Goal: Task Accomplishment & Management: Use online tool/utility

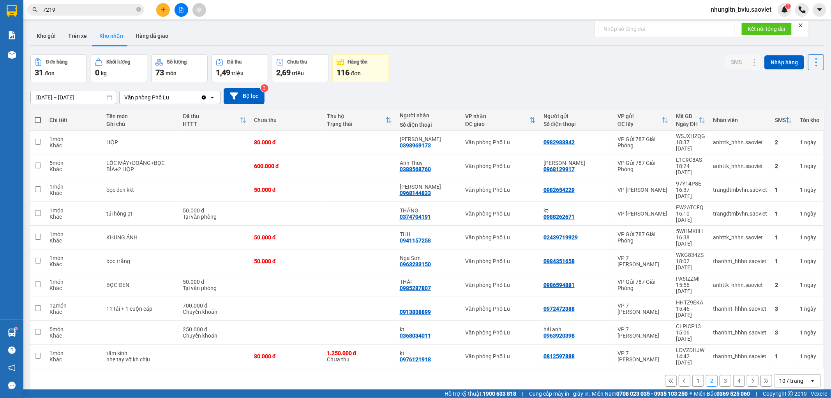
click at [692, 375] on button "1" at bounding box center [698, 381] width 12 height 12
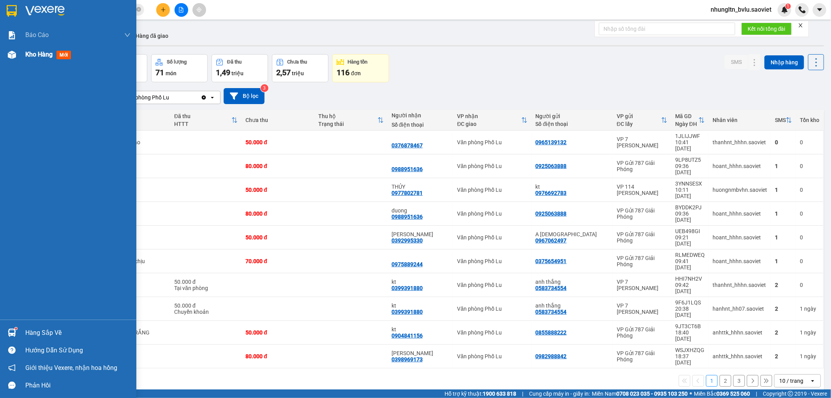
click at [46, 55] on span "Kho hàng" at bounding box center [38, 54] width 27 height 7
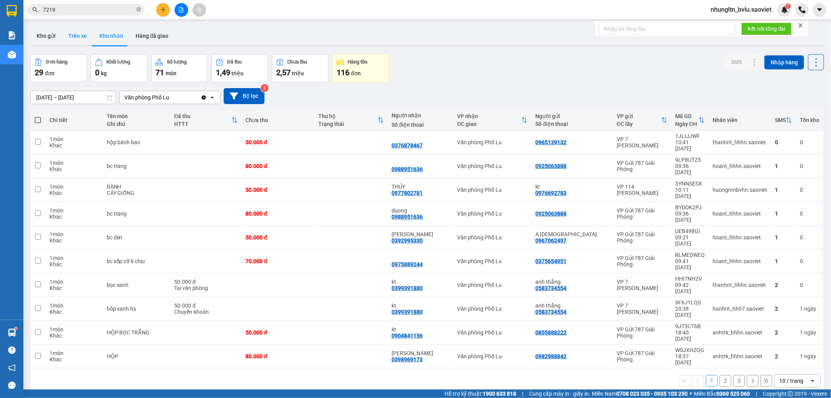
click at [74, 34] on button "Trên xe" at bounding box center [77, 35] width 31 height 19
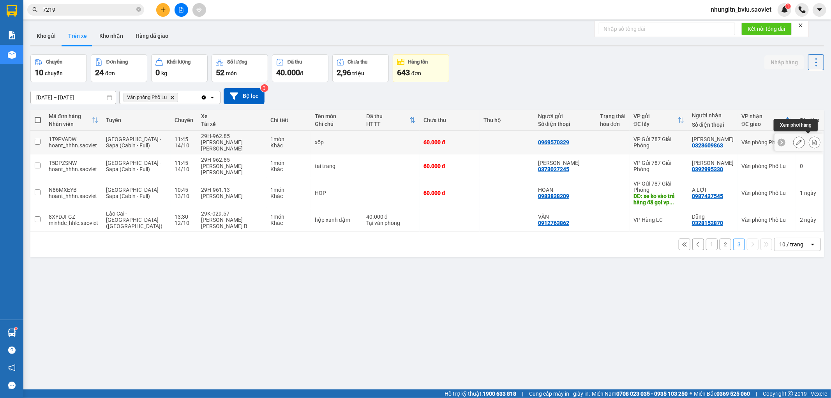
click at [812, 139] on icon at bounding box center [814, 141] width 5 height 5
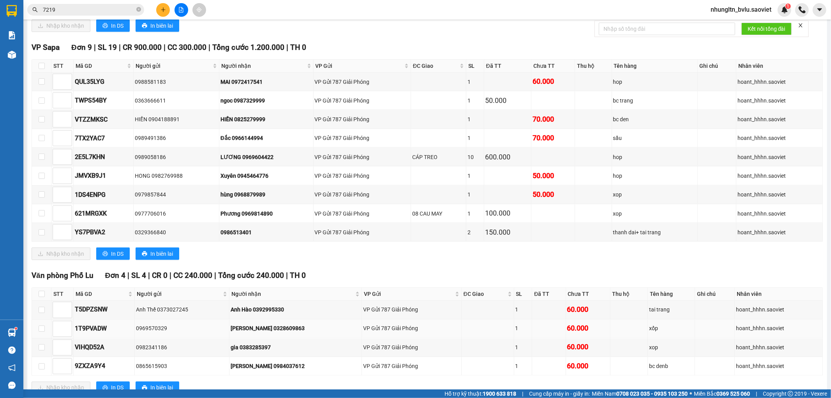
scroll to position [983, 0]
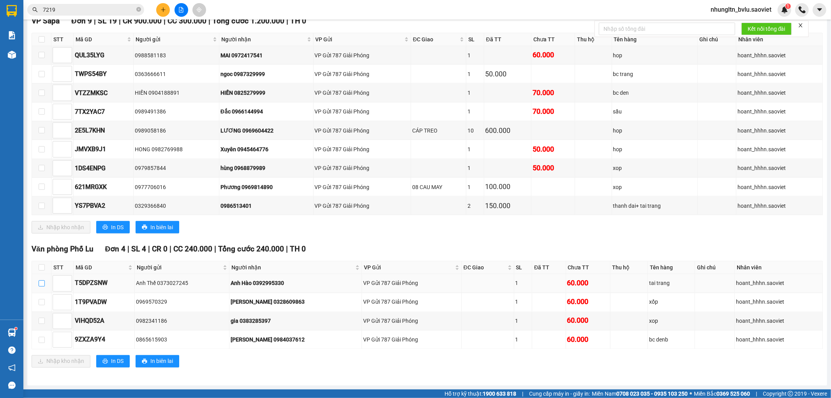
click at [42, 282] on input "checkbox" at bounding box center [42, 283] width 6 height 6
checkbox input "true"
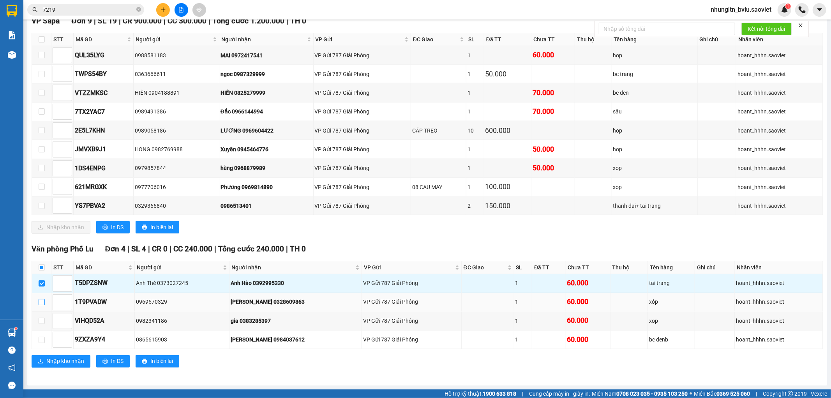
click at [42, 303] on input "checkbox" at bounding box center [42, 302] width 6 height 6
checkbox input "true"
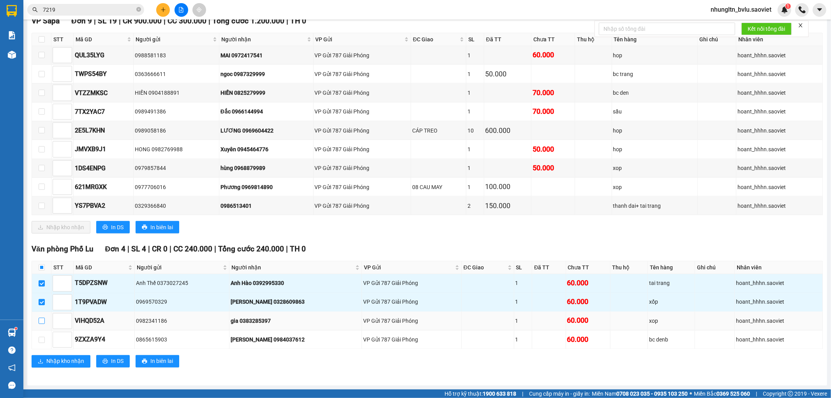
click at [42, 321] on input "checkbox" at bounding box center [42, 321] width 6 height 6
checkbox input "true"
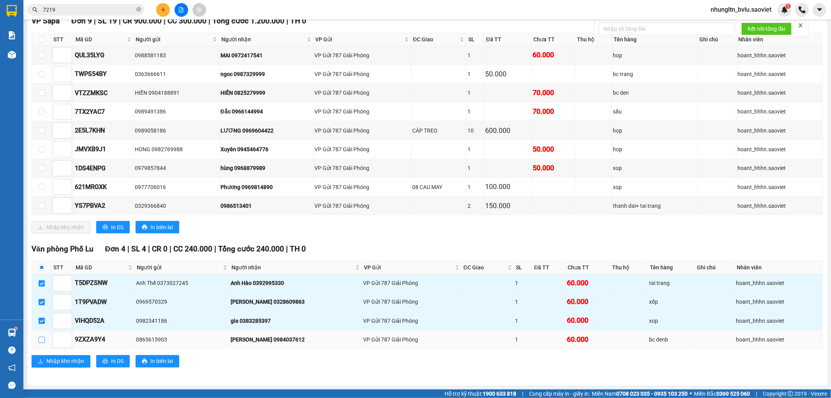
click at [41, 337] on input "checkbox" at bounding box center [42, 340] width 6 height 6
checkbox input "true"
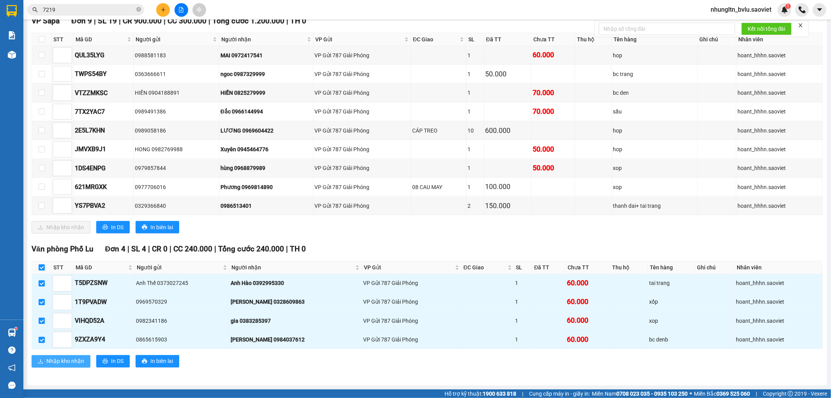
click at [48, 360] on span "Nhập kho nhận" at bounding box center [65, 361] width 38 height 9
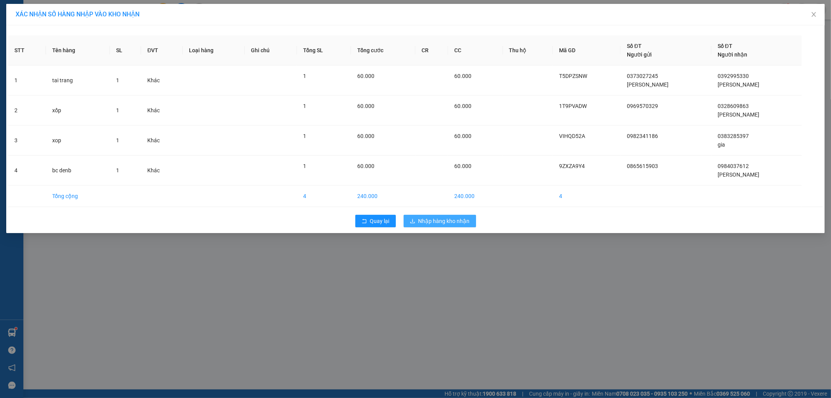
click at [411, 221] on icon "download" at bounding box center [412, 220] width 5 height 5
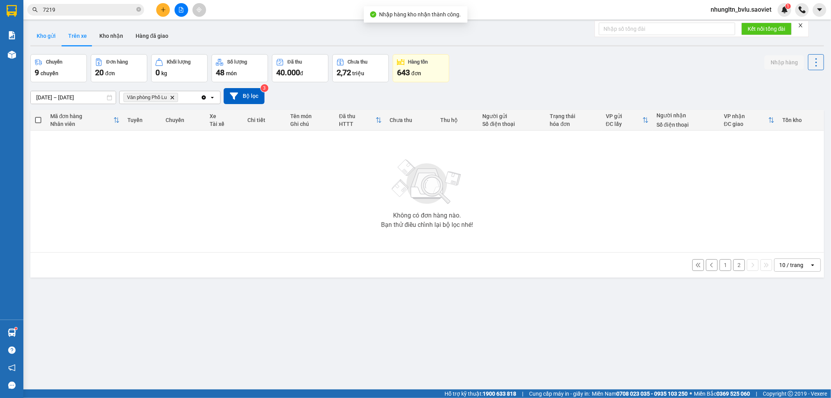
click at [53, 37] on button "Kho gửi" at bounding box center [46, 35] width 32 height 19
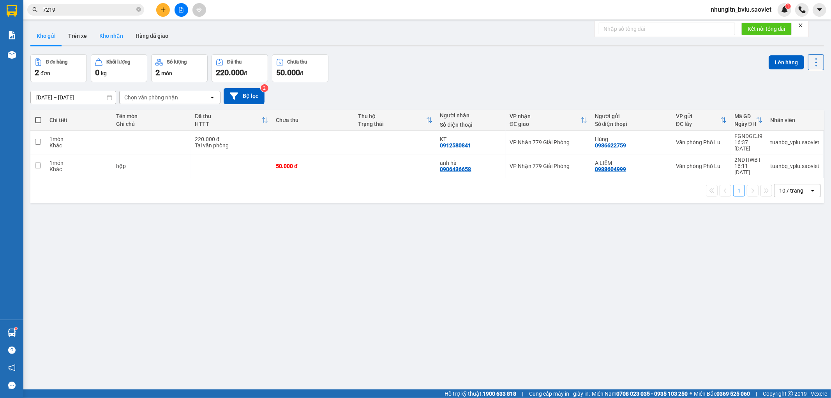
click at [104, 30] on button "Kho nhận" at bounding box center [111, 35] width 36 height 19
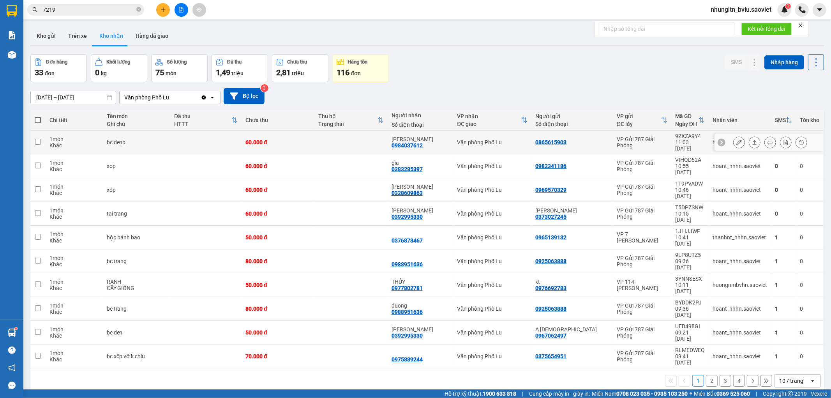
click at [216, 143] on td at bounding box center [205, 143] width 71 height 24
checkbox input "true"
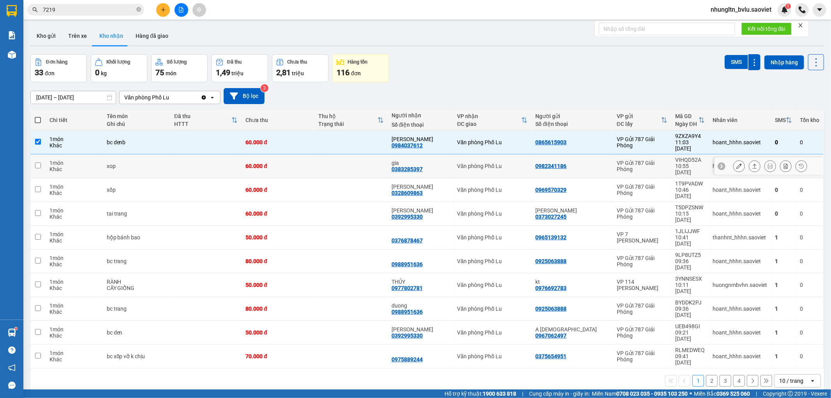
click at [206, 161] on td at bounding box center [205, 166] width 71 height 24
checkbox input "true"
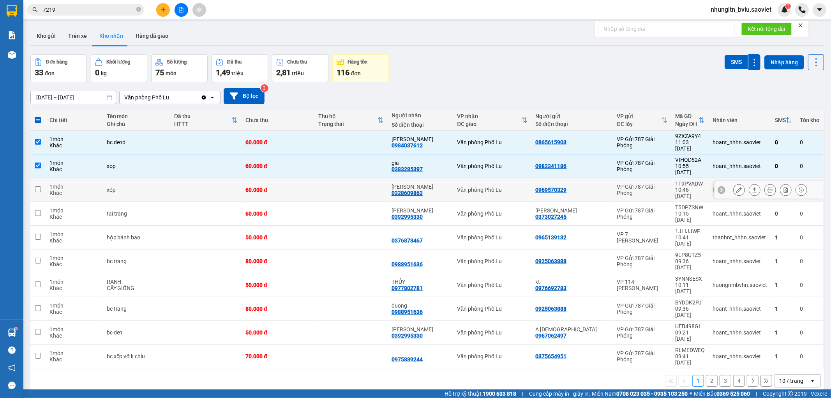
click at [201, 181] on td at bounding box center [205, 190] width 71 height 24
checkbox input "true"
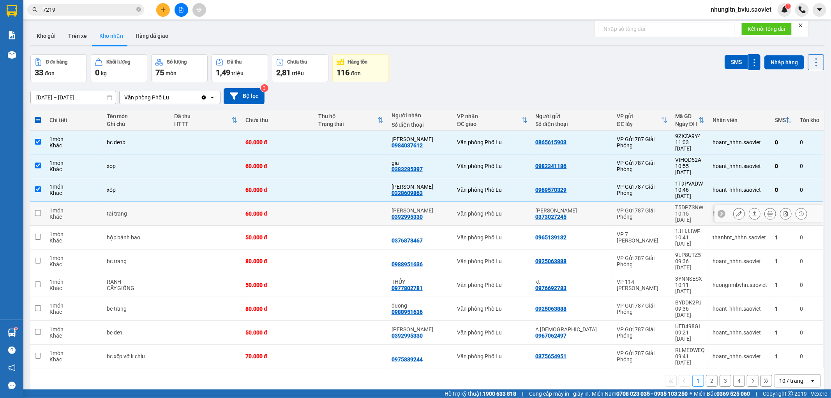
click at [206, 202] on td at bounding box center [205, 214] width 71 height 24
checkbox input "true"
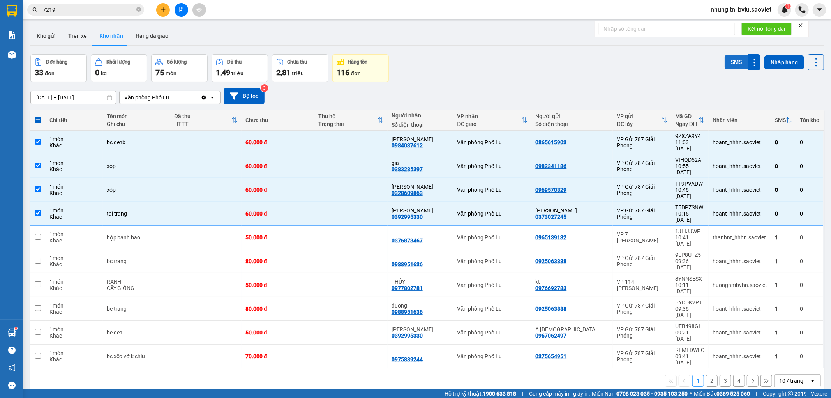
click at [725, 60] on button "SMS" at bounding box center [736, 62] width 23 height 14
click at [180, 10] on icon "file-add" at bounding box center [180, 9] width 5 height 5
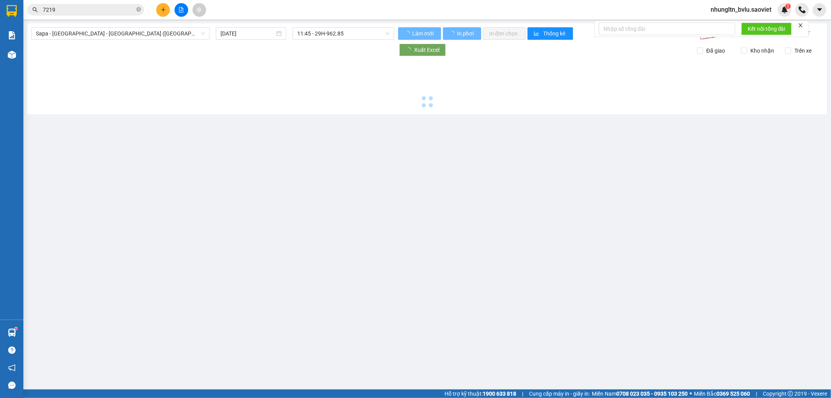
click at [122, 10] on input "7219" at bounding box center [89, 9] width 92 height 9
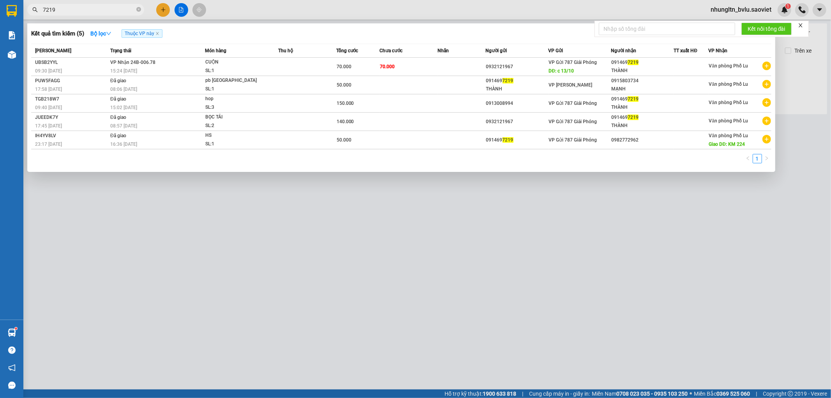
click at [122, 11] on input "7219" at bounding box center [89, 9] width 92 height 9
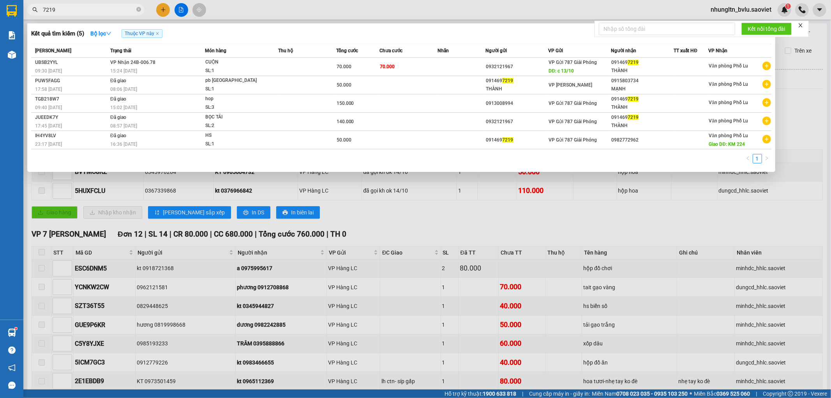
click at [362, 7] on div at bounding box center [415, 199] width 831 height 398
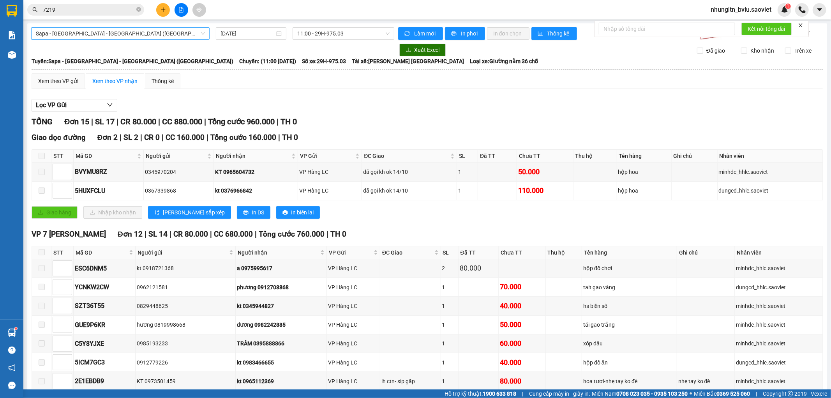
click at [115, 38] on span "Sapa - Lào Cai - Hà Nội (Giường)" at bounding box center [120, 34] width 169 height 12
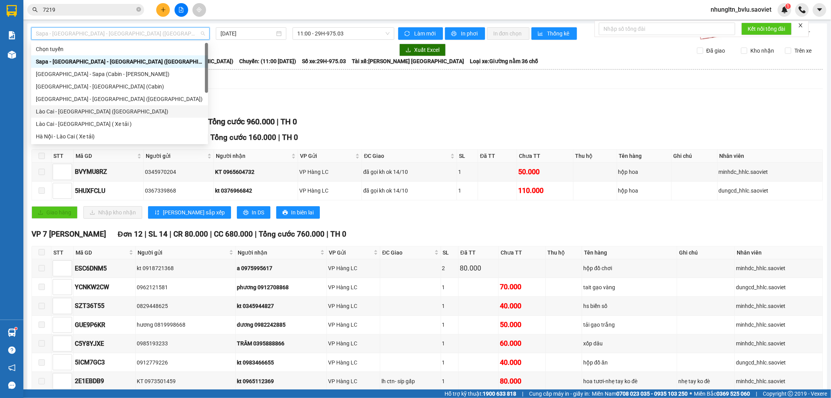
click at [97, 111] on div "Lào Cai - [GEOGRAPHIC_DATA] ([GEOGRAPHIC_DATA])" at bounding box center [120, 111] width 168 height 9
type input "14/10/2025"
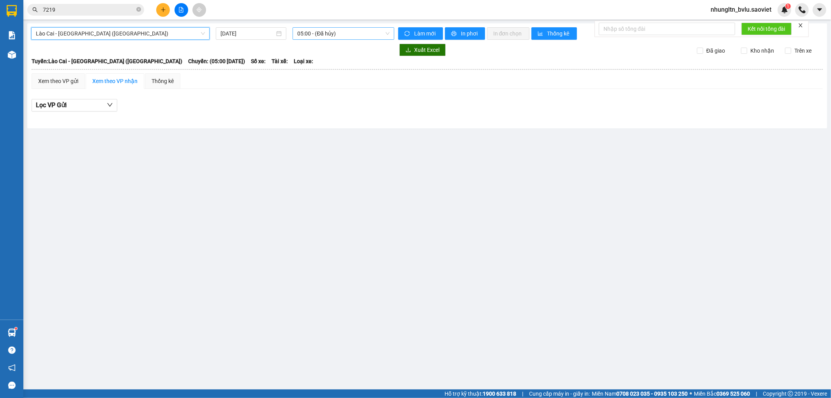
click at [341, 38] on span "05:00 - (Đã hủy)" at bounding box center [343, 34] width 92 height 12
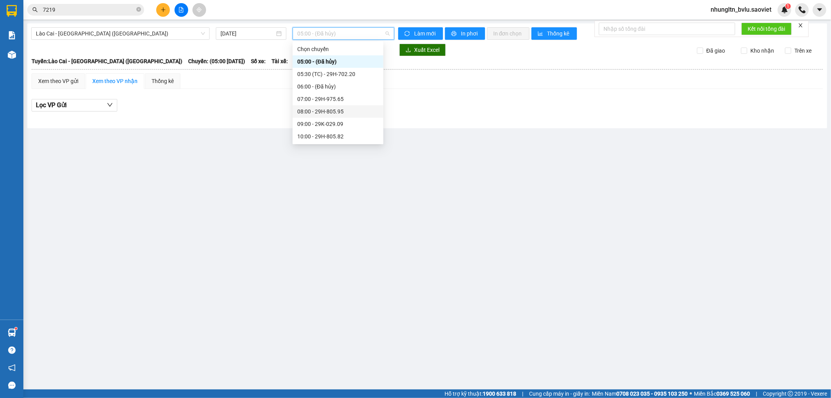
scroll to position [86, 0]
click at [360, 98] on div "16:01 (TC) - 29K-025.46" at bounding box center [337, 99] width 81 height 9
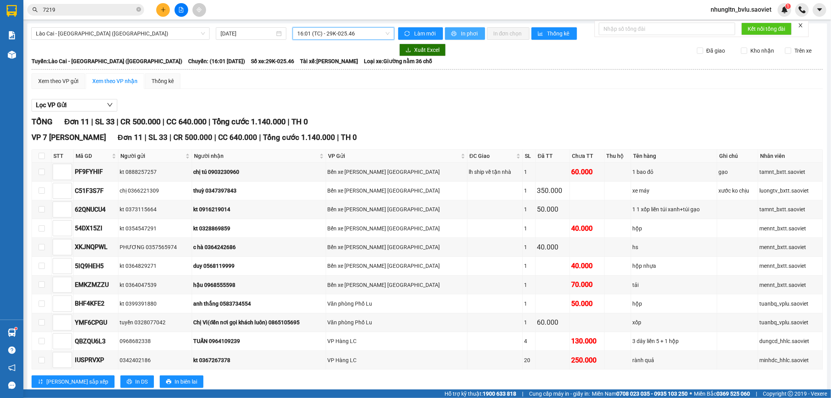
click at [473, 37] on span "In phơi" at bounding box center [470, 33] width 18 height 9
click at [457, 33] on button "In phơi" at bounding box center [465, 33] width 40 height 12
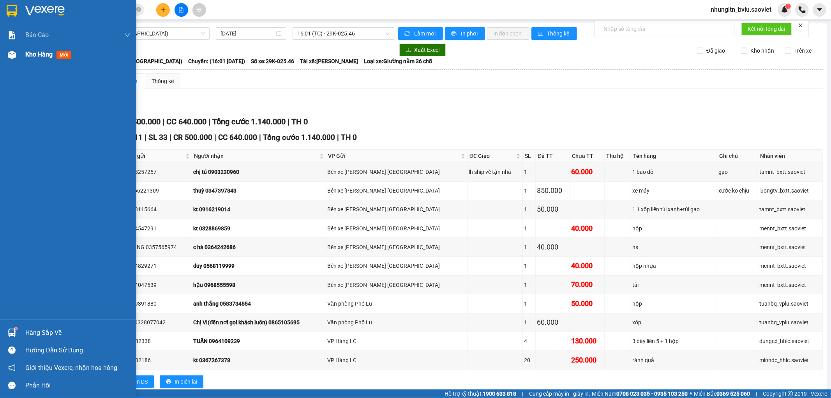
click at [37, 56] on span "Kho hàng" at bounding box center [38, 54] width 27 height 7
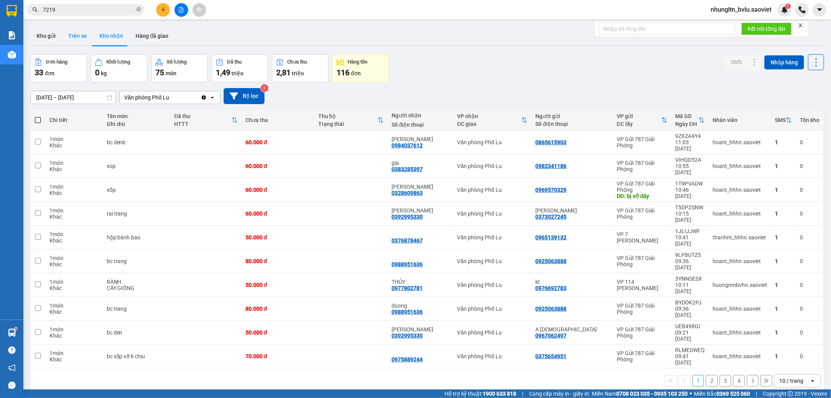
click at [84, 33] on button "Trên xe" at bounding box center [77, 35] width 31 height 19
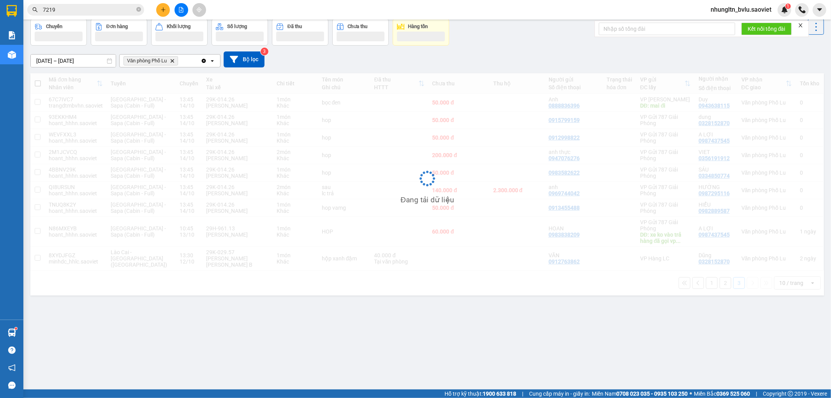
scroll to position [36, 0]
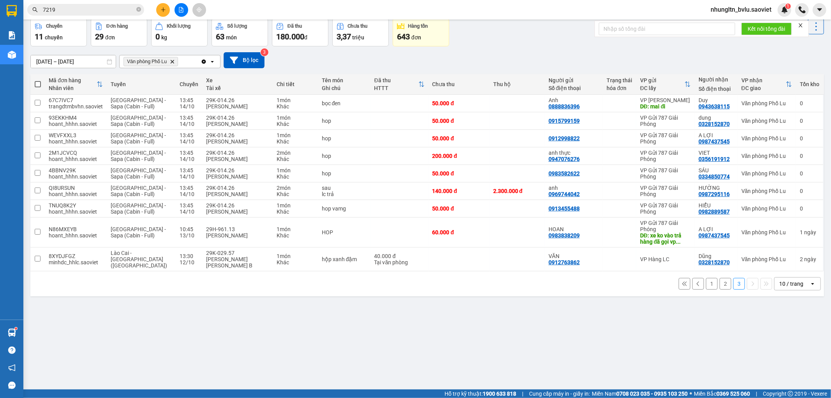
click at [720, 279] on button "2" at bounding box center [726, 284] width 12 height 12
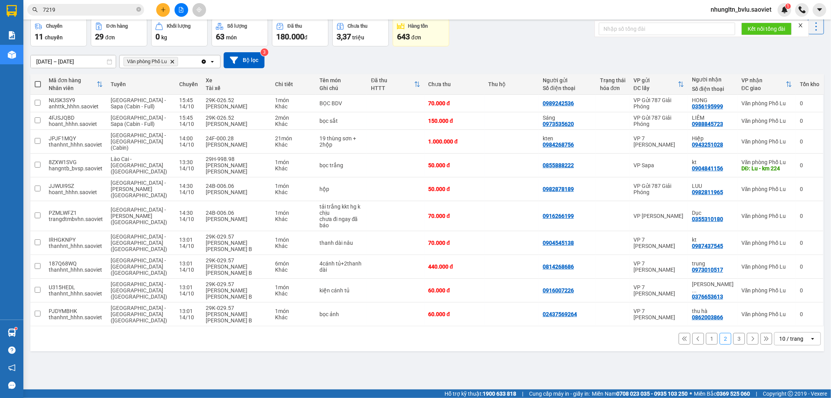
click at [734, 333] on button "3" at bounding box center [739, 339] width 12 height 12
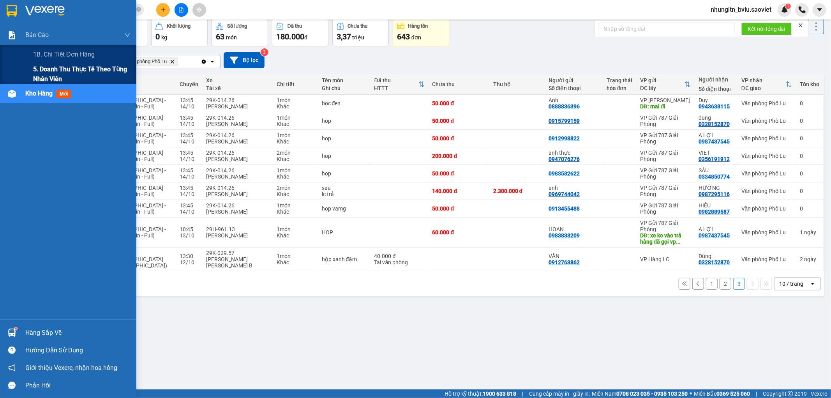
click at [59, 68] on span "5. Doanh thu thực tế theo từng nhân viên" at bounding box center [81, 73] width 97 height 19
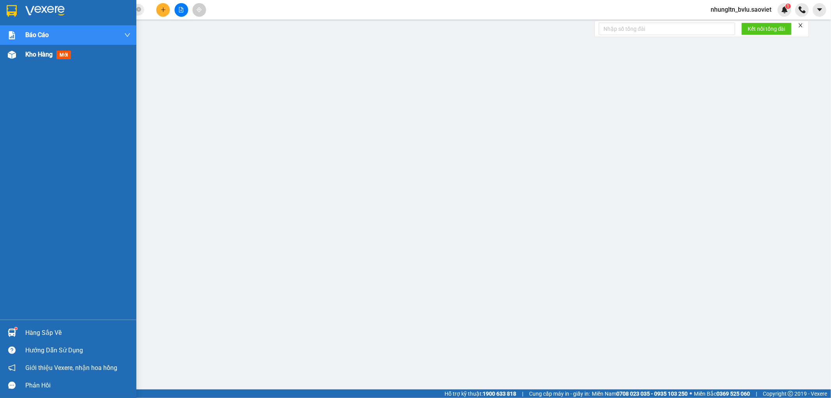
click at [6, 53] on div at bounding box center [12, 55] width 14 height 14
click at [30, 55] on span "Kho hàng" at bounding box center [38, 54] width 27 height 7
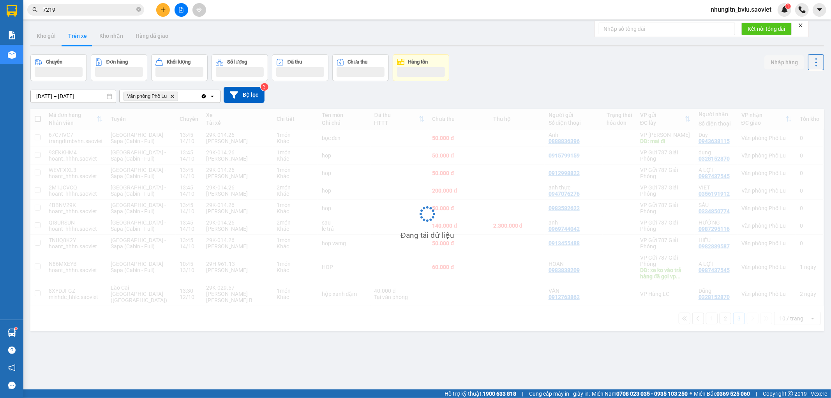
click at [75, 37] on button "Trên xe" at bounding box center [77, 35] width 31 height 19
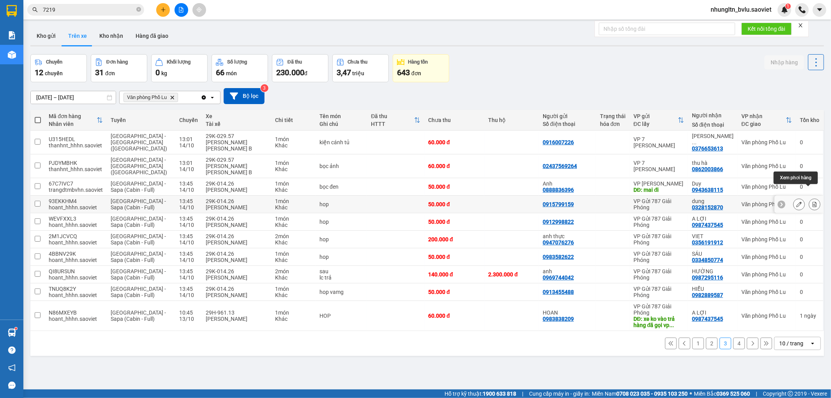
click at [813, 201] on icon at bounding box center [815, 203] width 4 height 5
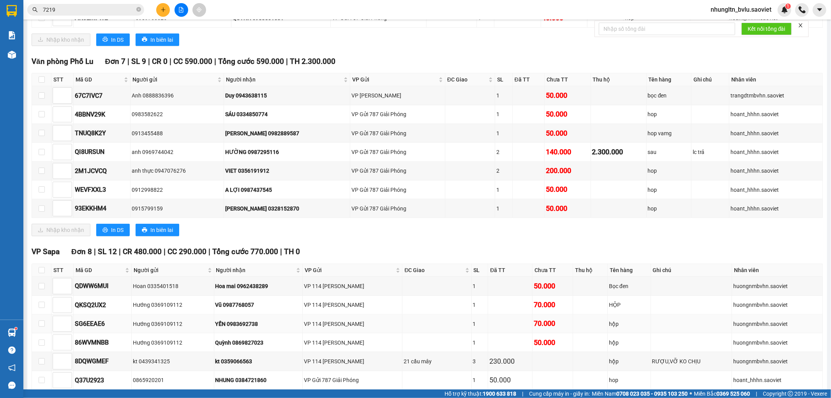
scroll to position [288, 0]
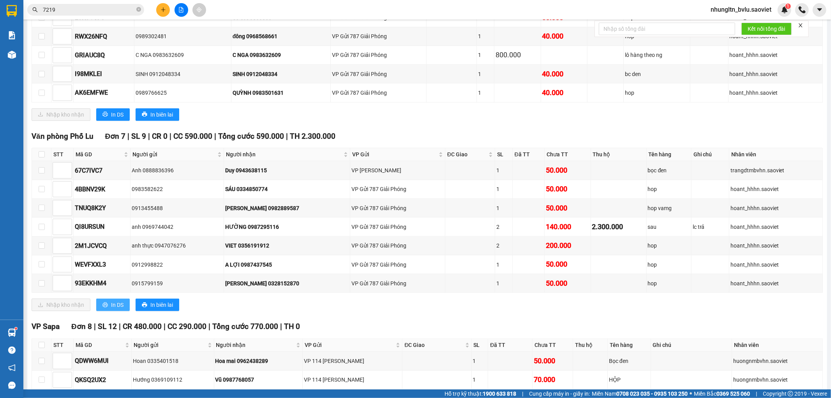
click at [120, 309] on span "In DS" at bounding box center [117, 304] width 12 height 9
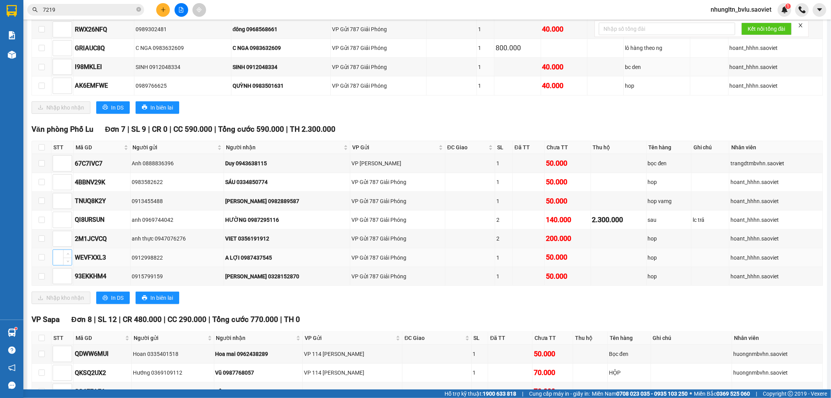
scroll to position [320, 0]
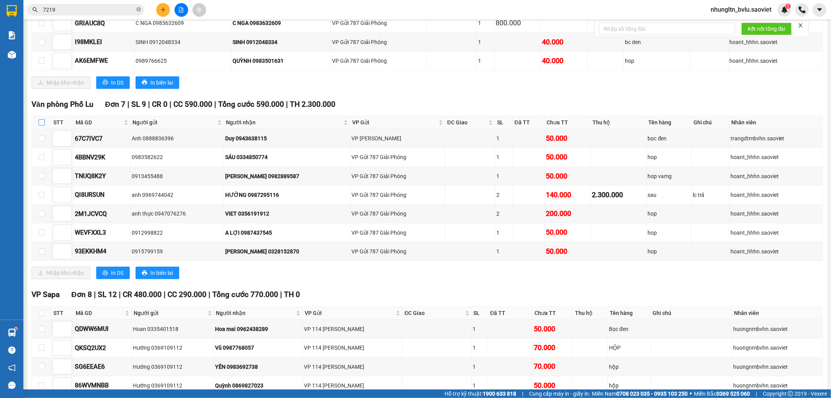
click at [43, 125] on input "checkbox" at bounding box center [42, 122] width 6 height 6
checkbox input "true"
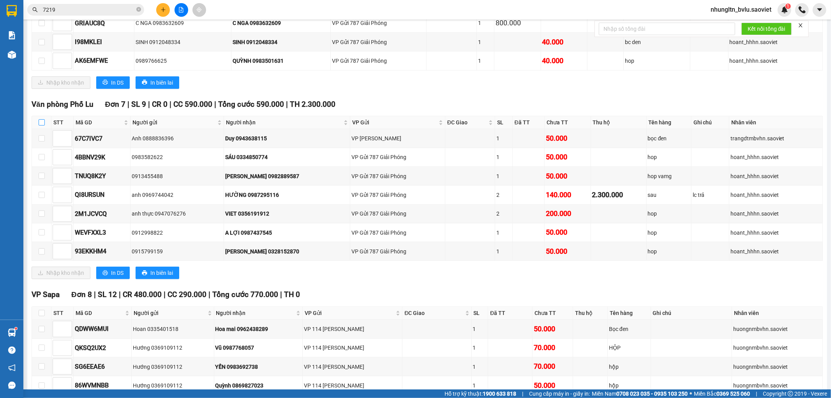
checkbox input "true"
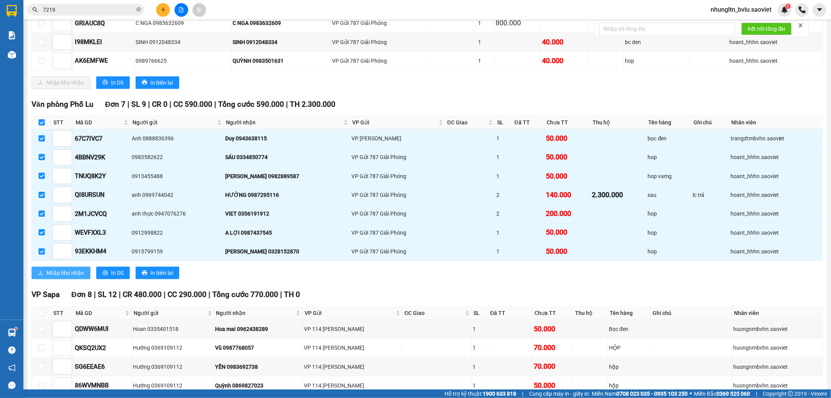
click at [59, 277] on span "Nhập kho nhận" at bounding box center [65, 272] width 38 height 9
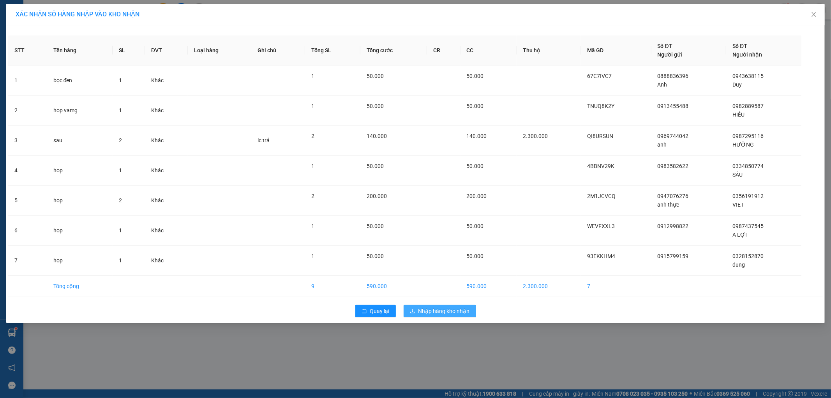
click at [443, 311] on span "Nhập hàng kho nhận" at bounding box center [443, 311] width 51 height 9
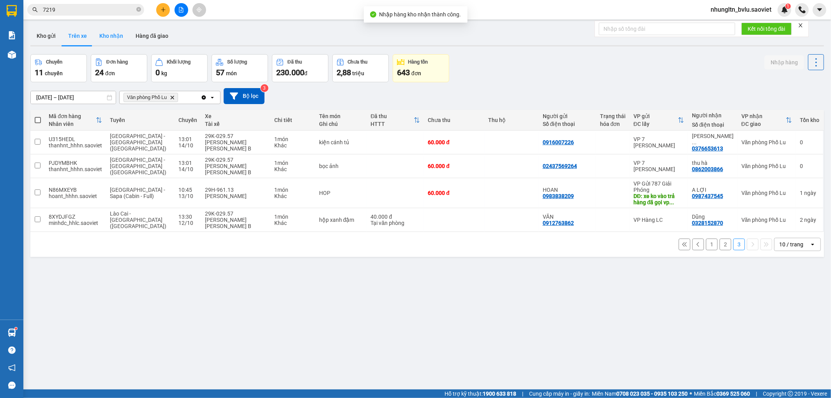
click at [119, 36] on button "Kho nhận" at bounding box center [111, 35] width 36 height 19
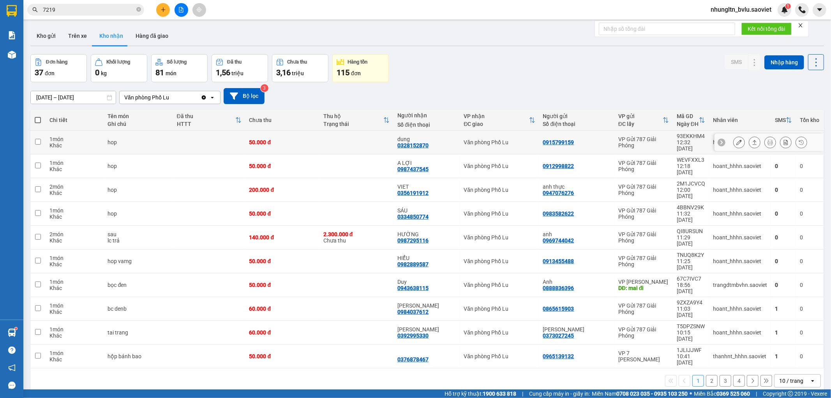
click at [309, 139] on div "50.000 đ" at bounding box center [282, 142] width 66 height 6
checkbox input "true"
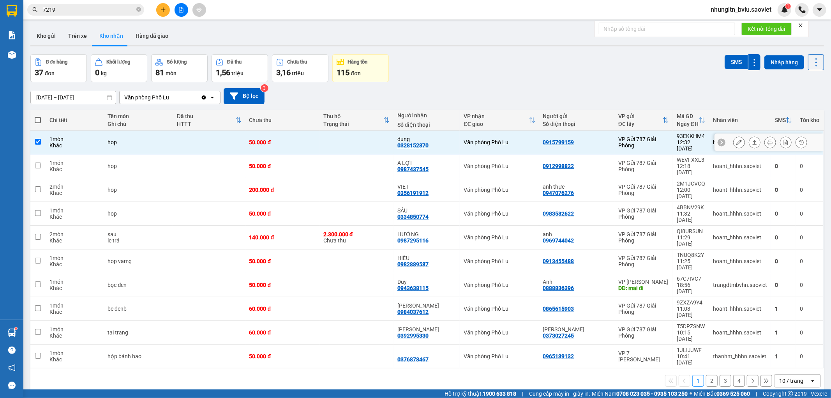
click at [305, 163] on div "50.000 đ" at bounding box center [282, 166] width 66 height 6
checkbox input "true"
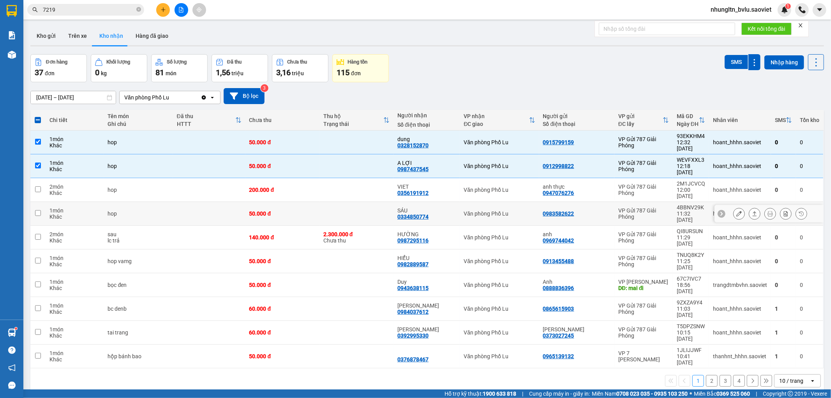
click at [310, 202] on td "50.000 đ" at bounding box center [282, 214] width 74 height 24
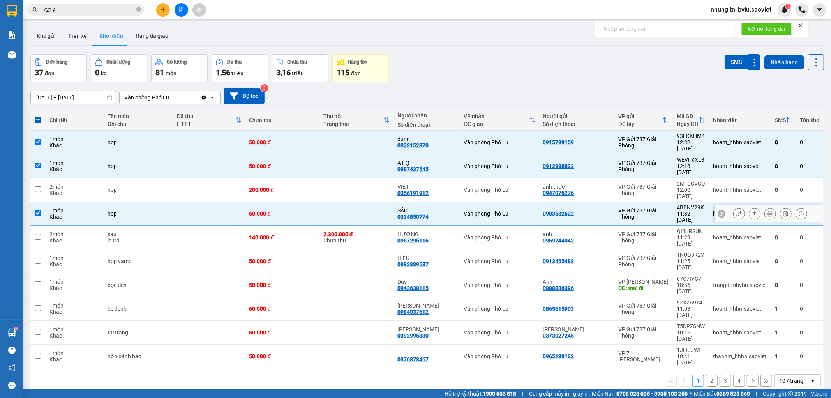
click at [321, 202] on td at bounding box center [356, 214] width 74 height 24
checkbox input "false"
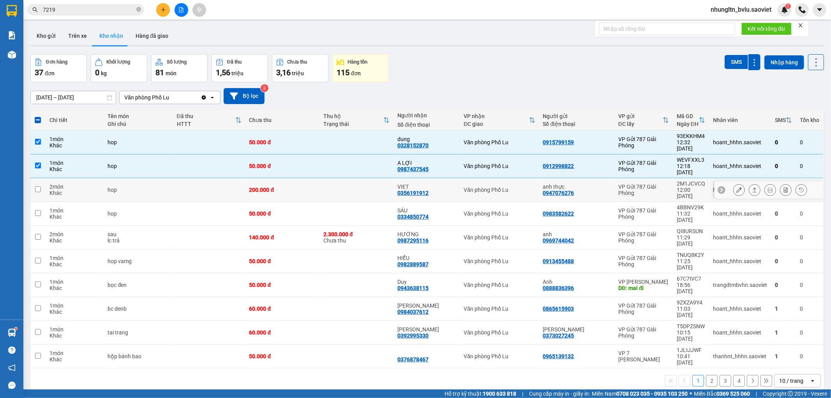
click at [304, 187] on div "200.000 đ" at bounding box center [282, 190] width 66 height 6
checkbox input "true"
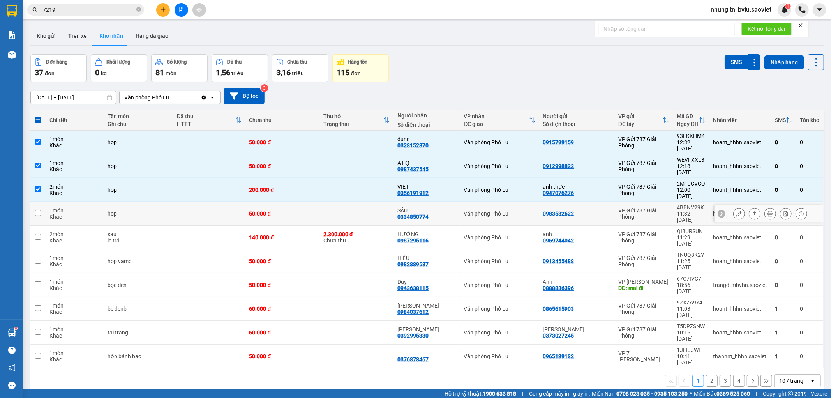
click at [290, 202] on td "50.000 đ" at bounding box center [282, 214] width 74 height 24
checkbox input "true"
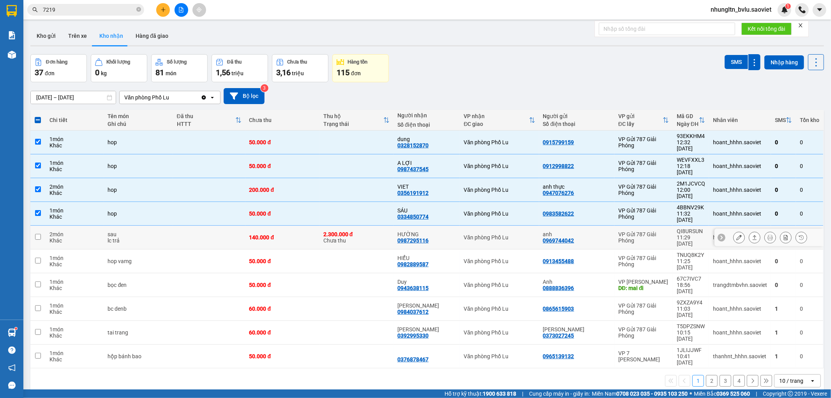
click at [184, 226] on td at bounding box center [209, 238] width 72 height 24
checkbox input "true"
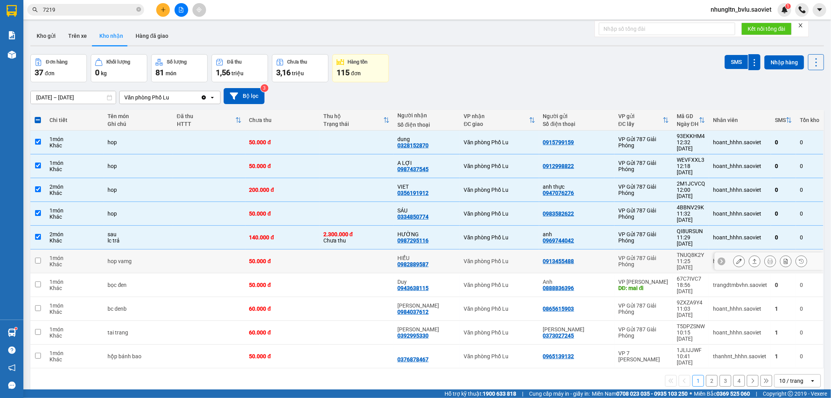
click at [176, 249] on td at bounding box center [209, 261] width 72 height 24
checkbox input "true"
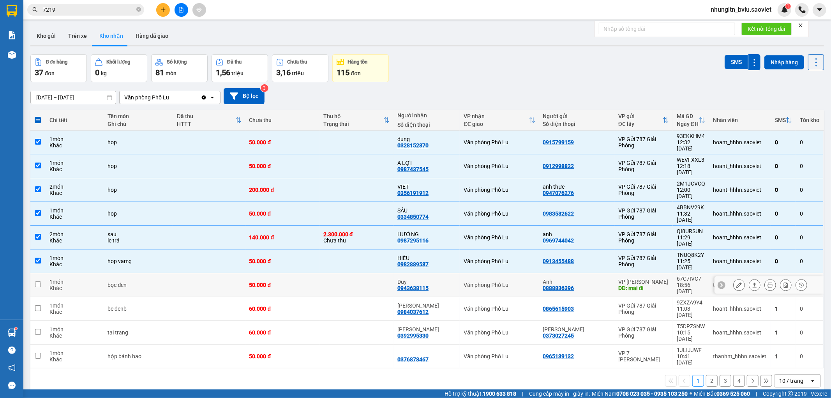
click at [171, 273] on td "bọc đen" at bounding box center [138, 285] width 69 height 24
checkbox input "true"
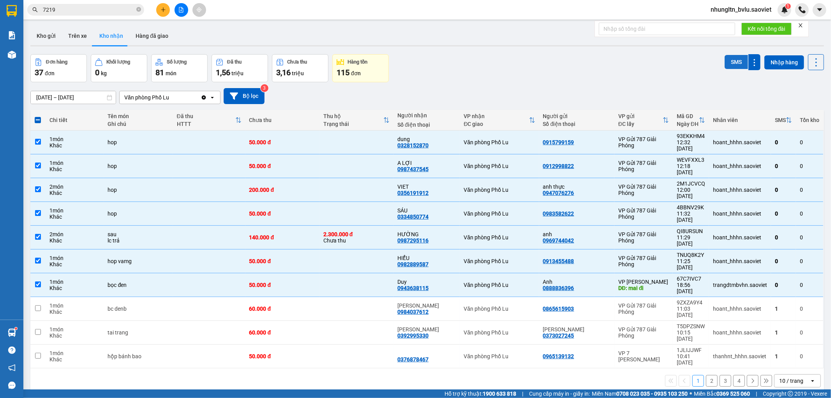
click at [726, 62] on button "SMS" at bounding box center [736, 62] width 23 height 14
click at [736, 8] on span "nhungltn_bvlu.saoviet" at bounding box center [740, 10] width 73 height 10
click at [727, 27] on span "Đăng xuất" at bounding box center [744, 24] width 57 height 9
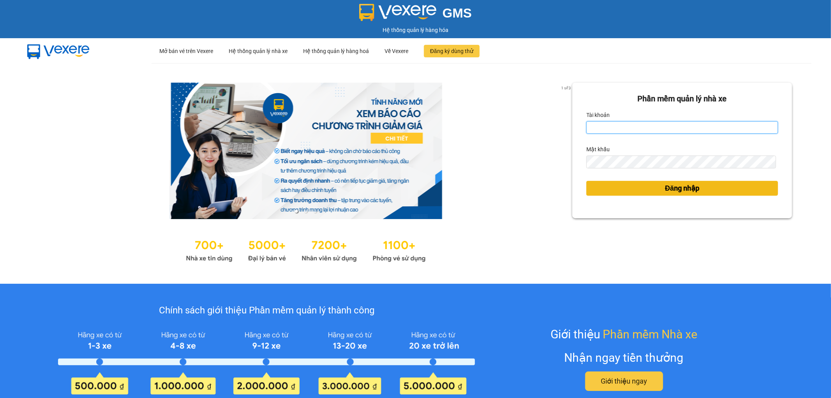
type input "thangvd_vplu.saoviet"
click at [646, 187] on button "Đăng nhập" at bounding box center [682, 188] width 192 height 15
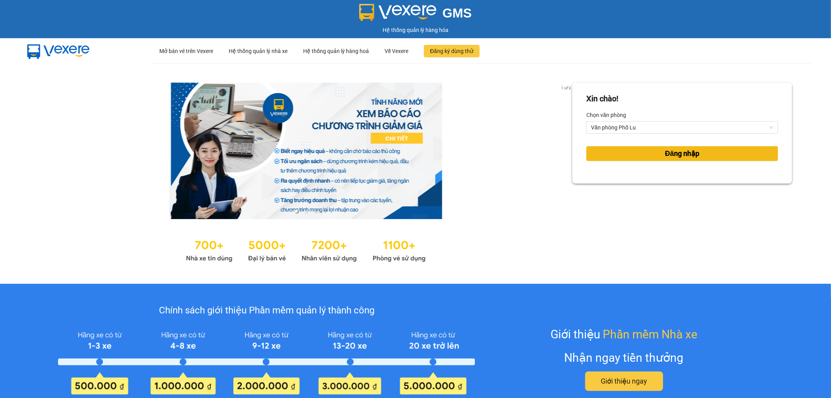
click at [620, 156] on button "Đăng nhập" at bounding box center [682, 153] width 192 height 15
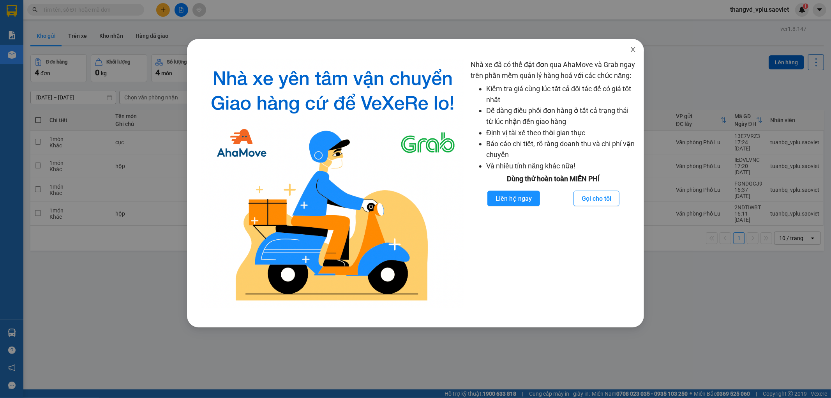
click at [633, 51] on icon "close" at bounding box center [633, 49] width 6 height 6
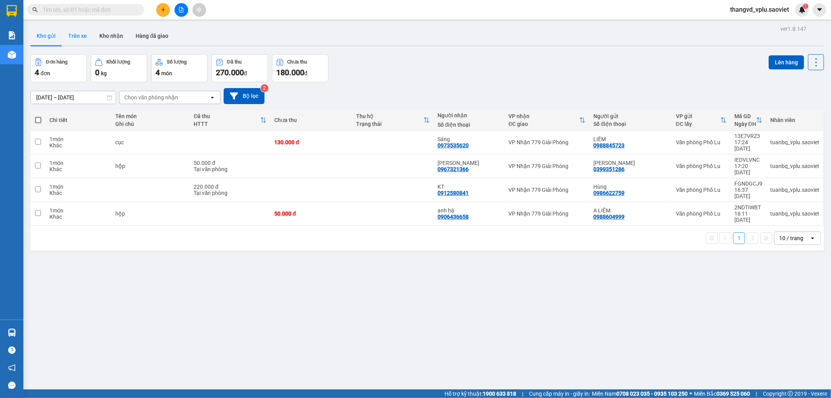
click at [66, 34] on button "Trên xe" at bounding box center [77, 35] width 31 height 19
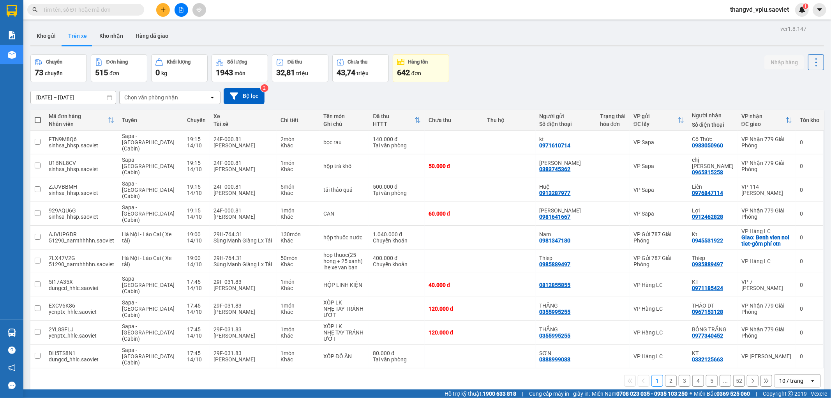
click at [159, 97] on div "Chọn văn phòng nhận" at bounding box center [151, 97] width 54 height 8
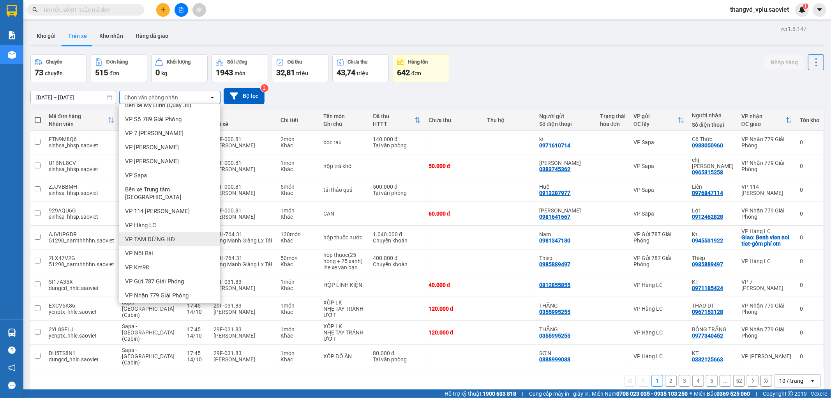
scroll to position [17, 0]
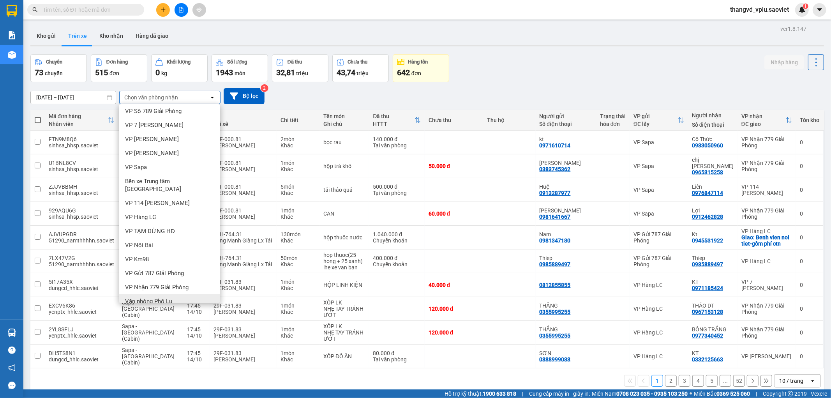
click at [153, 297] on span "Văn phòng Phố Lu" at bounding box center [148, 301] width 47 height 8
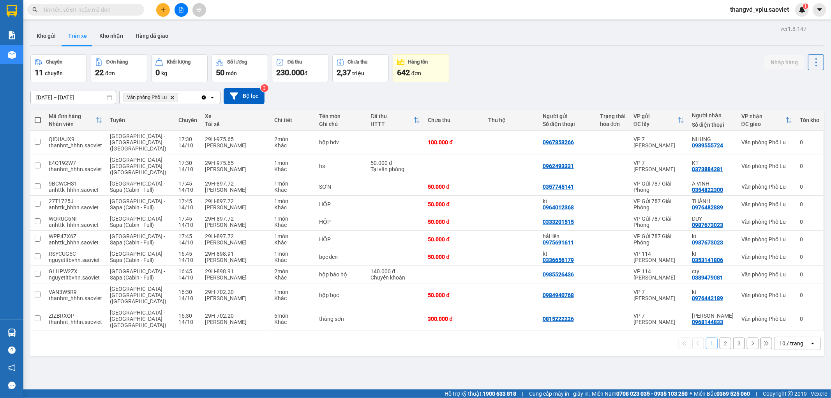
click at [720, 337] on button "2" at bounding box center [726, 343] width 12 height 12
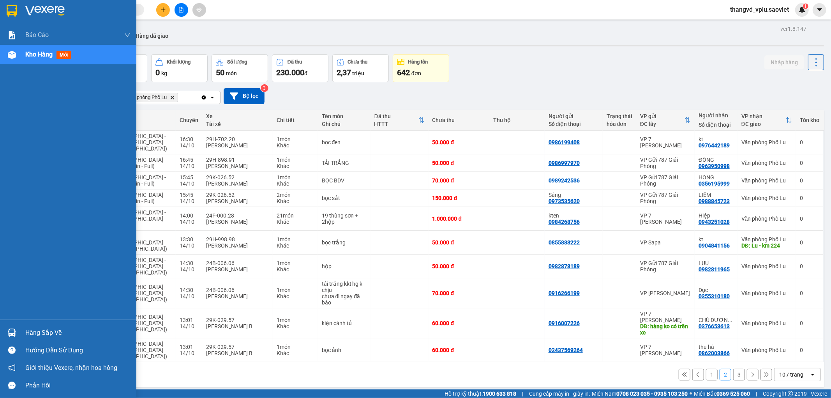
click at [52, 84] on div "Báo cáo 1B. Chi tiết đơn hàng 5. Doanh thu thực tế theo từng nhân viên Kho hàng…" at bounding box center [68, 172] width 136 height 294
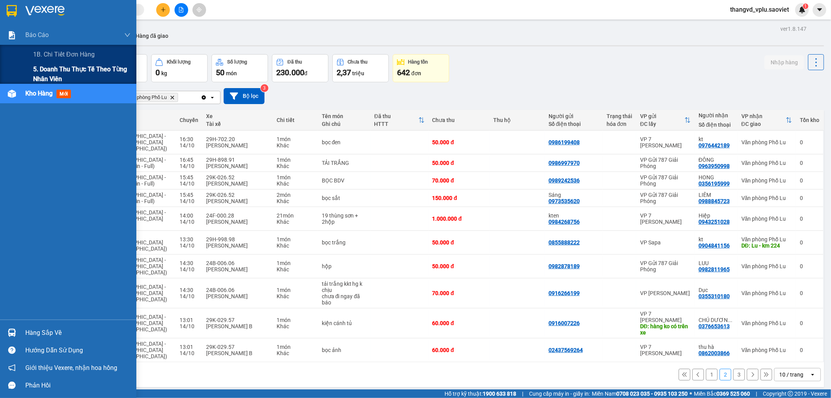
click at [51, 70] on span "5. Doanh thu thực tế theo từng nhân viên" at bounding box center [81, 73] width 97 height 19
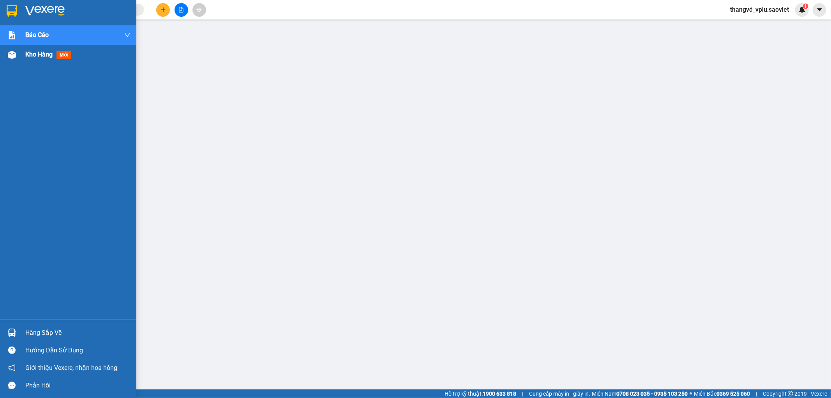
click at [16, 55] on div at bounding box center [12, 55] width 14 height 14
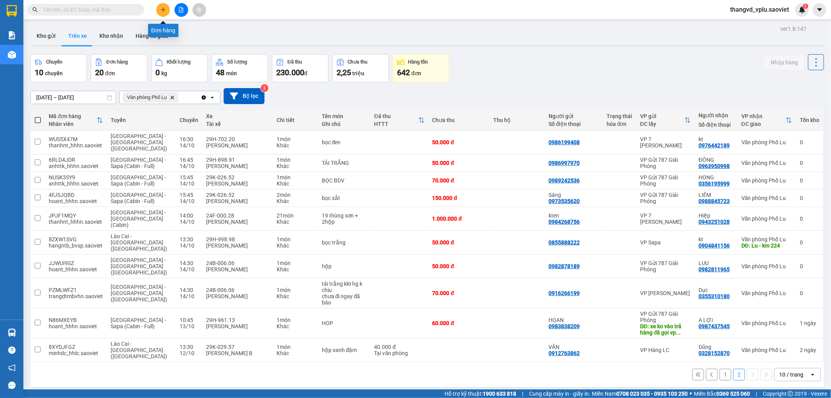
click at [165, 6] on button at bounding box center [163, 10] width 14 height 14
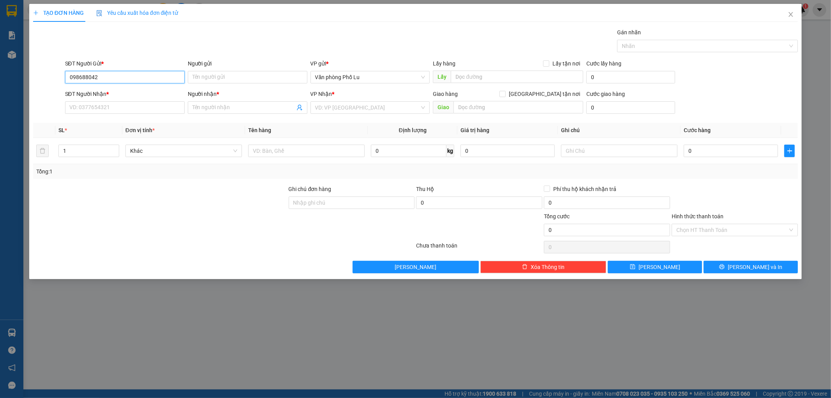
type input "0986880421"
click at [136, 97] on div "0986880421 - E Sơn" at bounding box center [125, 92] width 120 height 12
type input "E Sơn"
type input "0392764992"
type input "e đức"
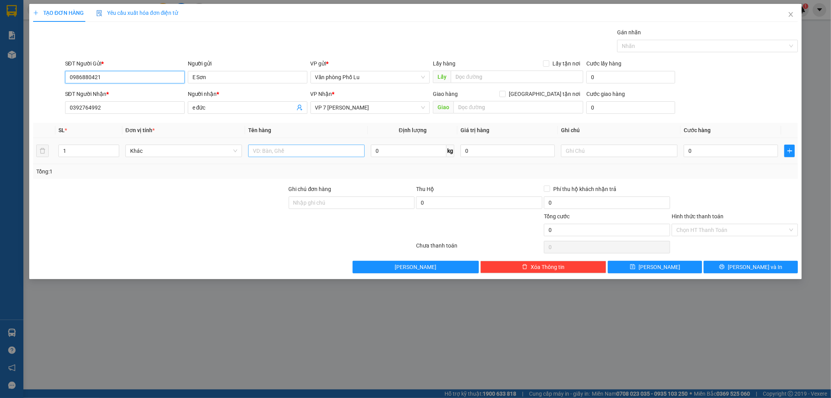
type input "0986880421"
click at [305, 146] on input "text" at bounding box center [306, 151] width 116 height 12
type input "Hộp"
click at [709, 145] on input "0" at bounding box center [731, 151] width 94 height 12
type input "5"
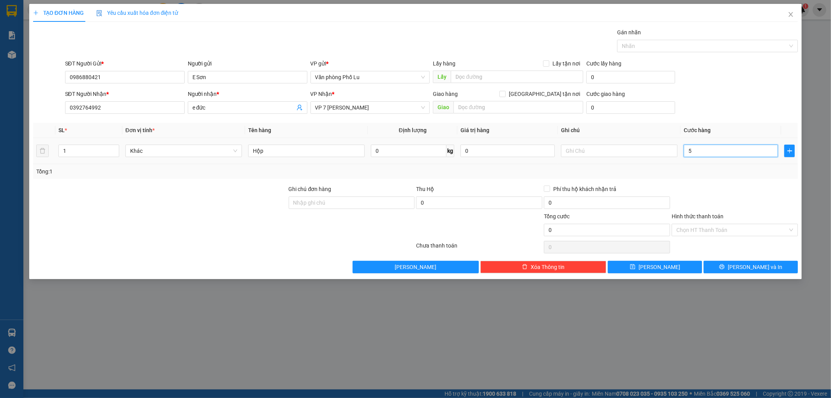
type input "5"
type input "50"
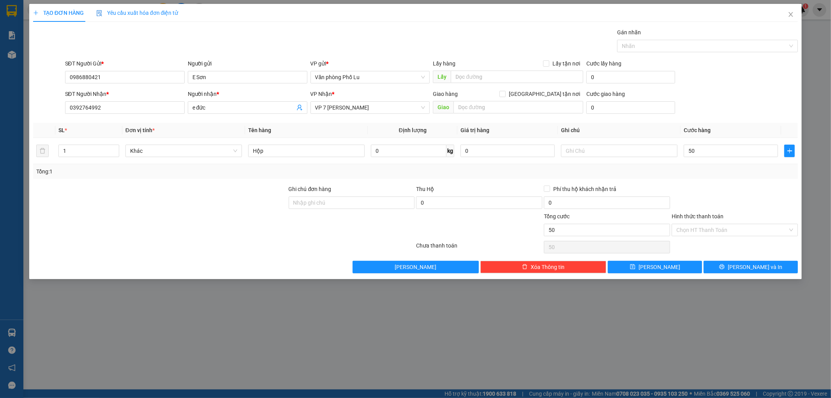
type input "50.000"
click at [734, 182] on div "Transit Pickup Surcharge Ids Transit Deliver Surcharge Ids Transit Deliver Surc…" at bounding box center [415, 150] width 765 height 245
click at [742, 269] on button "[PERSON_NAME] và In" at bounding box center [751, 267] width 94 height 12
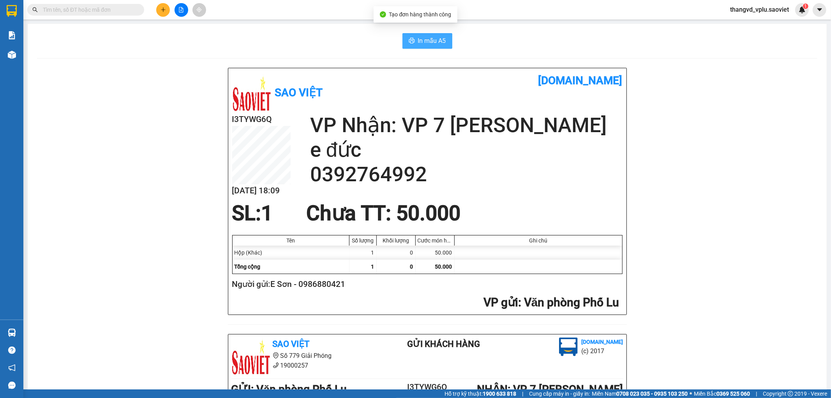
click at [421, 41] on span "In mẫu A5" at bounding box center [432, 41] width 28 height 10
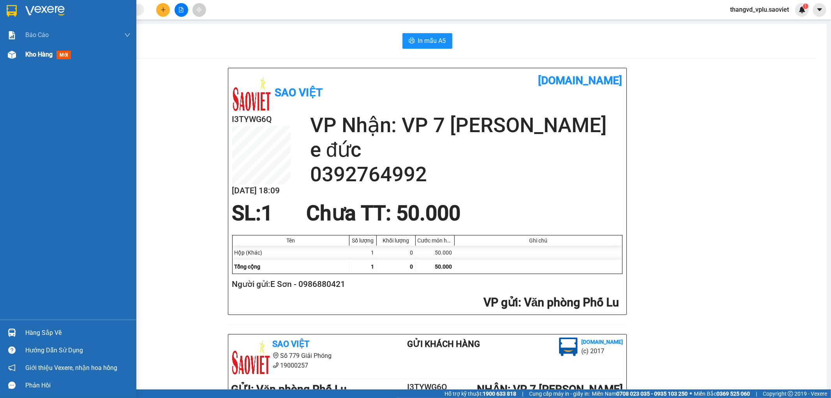
click at [45, 54] on span "Kho hàng" at bounding box center [38, 54] width 27 height 7
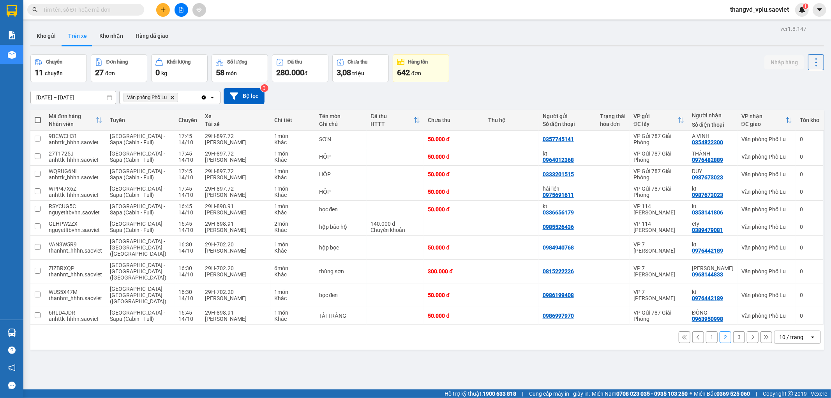
click at [706, 331] on button "1" at bounding box center [712, 337] width 12 height 12
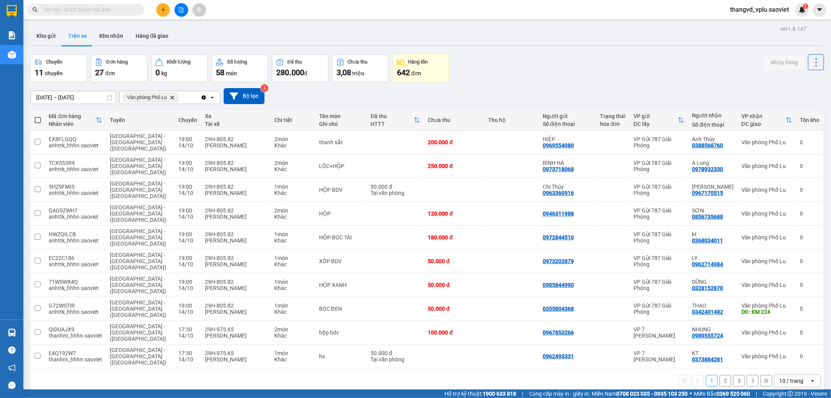
click at [720, 375] on button "2" at bounding box center [726, 381] width 12 height 12
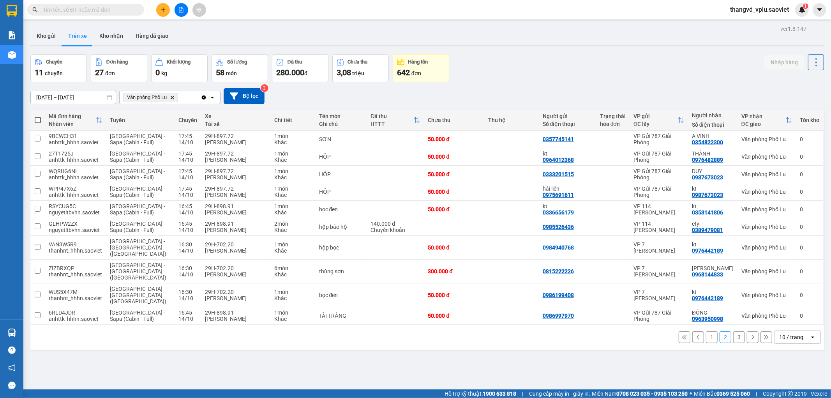
click at [733, 331] on button "3" at bounding box center [739, 337] width 12 height 12
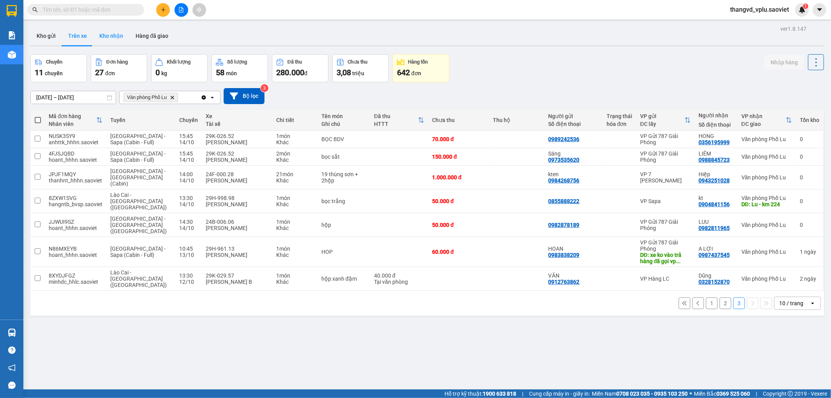
click at [97, 27] on button "Kho nhận" at bounding box center [111, 35] width 36 height 19
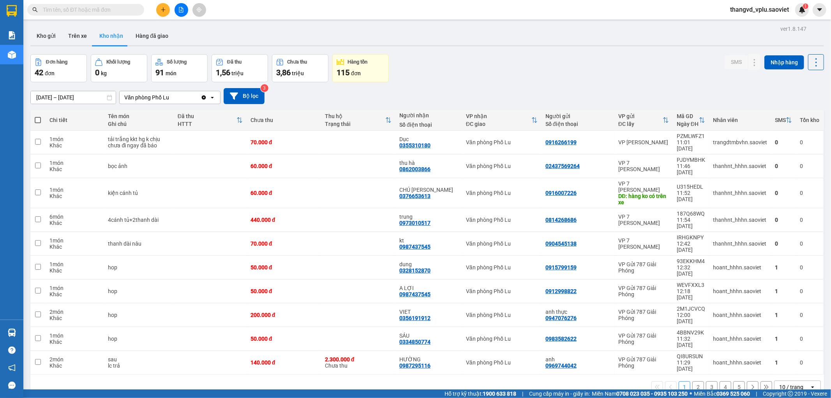
click at [694, 381] on button "2" at bounding box center [698, 387] width 12 height 12
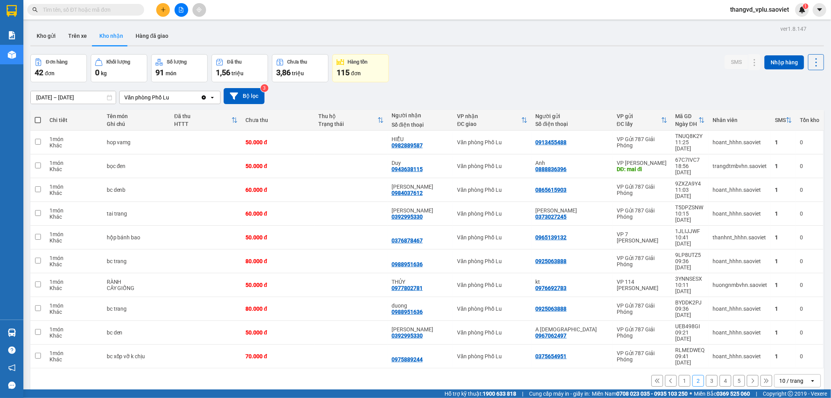
click at [706, 375] on button "3" at bounding box center [712, 381] width 12 height 12
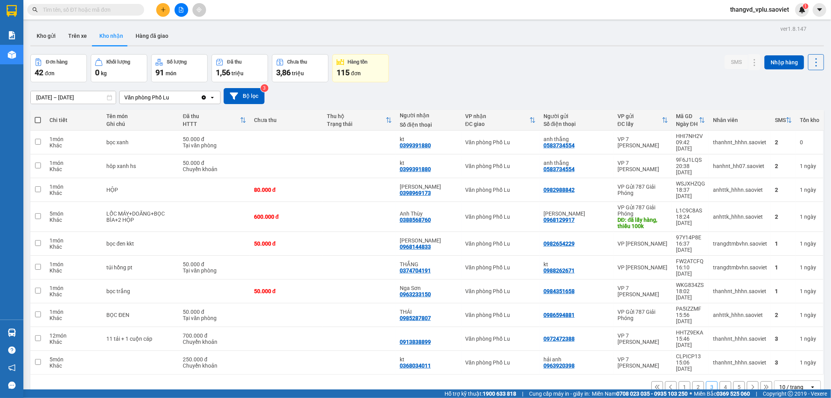
click at [720, 381] on button "4" at bounding box center [726, 387] width 12 height 12
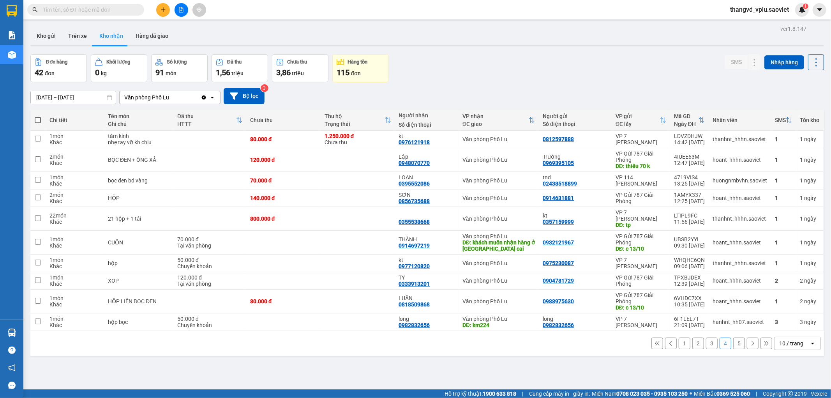
click at [679, 344] on button "1" at bounding box center [685, 343] width 12 height 12
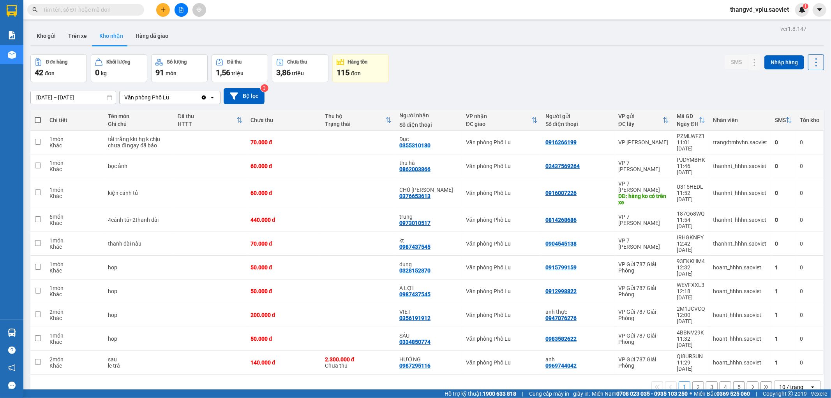
scroll to position [36, 0]
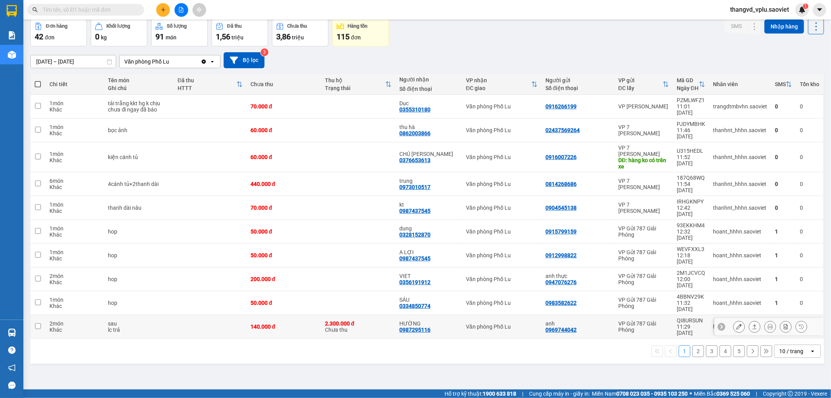
click at [734, 320] on button at bounding box center [739, 327] width 11 height 14
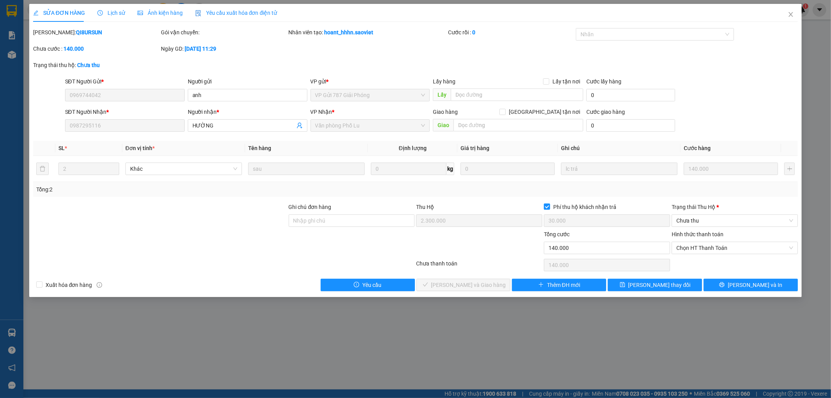
type input "0969744042"
type input "anh"
type input "0987295116"
type input "HƯỜNG"
type input "2.300.000"
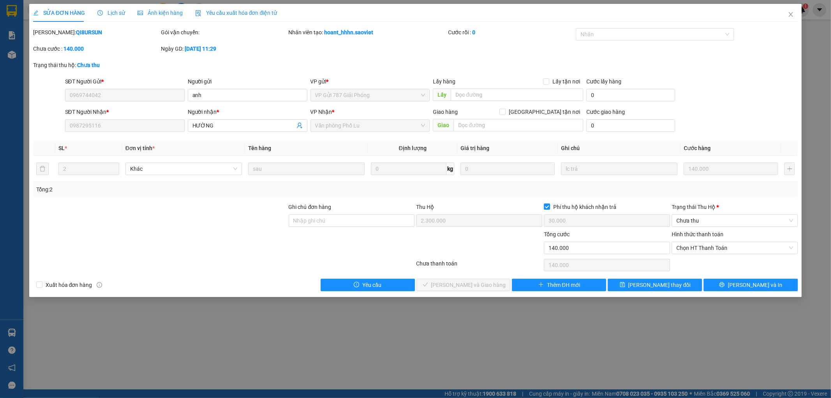
type input "30.000"
type input "140.000"
click at [790, 16] on icon "close" at bounding box center [791, 14] width 4 height 5
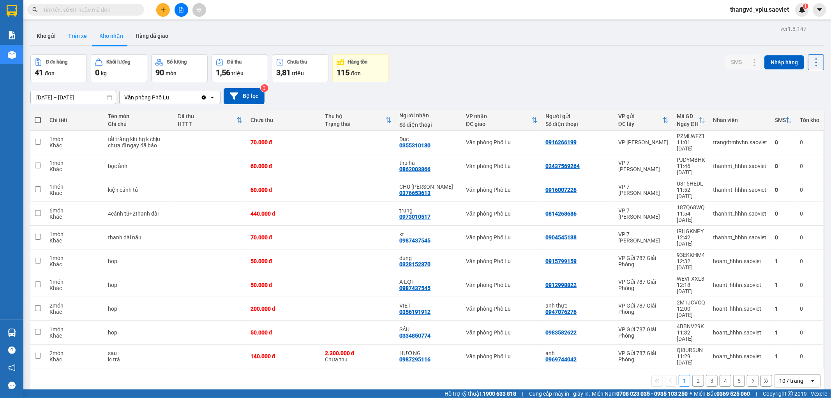
click at [78, 39] on button "Trên xe" at bounding box center [77, 35] width 31 height 19
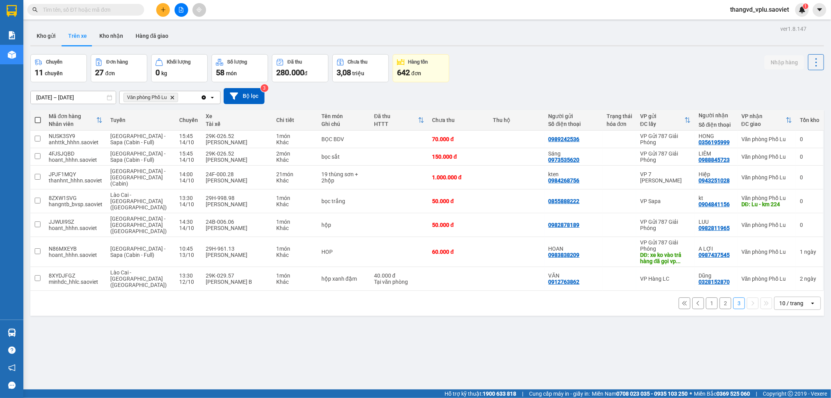
click at [723, 297] on button "2" at bounding box center [726, 303] width 12 height 12
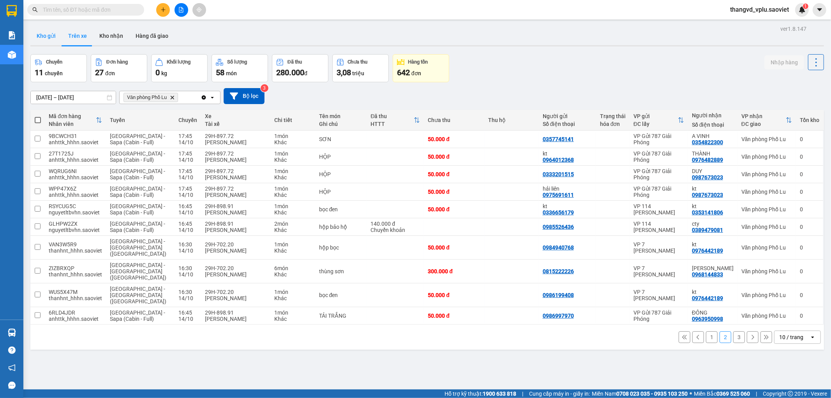
click at [49, 35] on button "Kho gửi" at bounding box center [46, 35] width 32 height 19
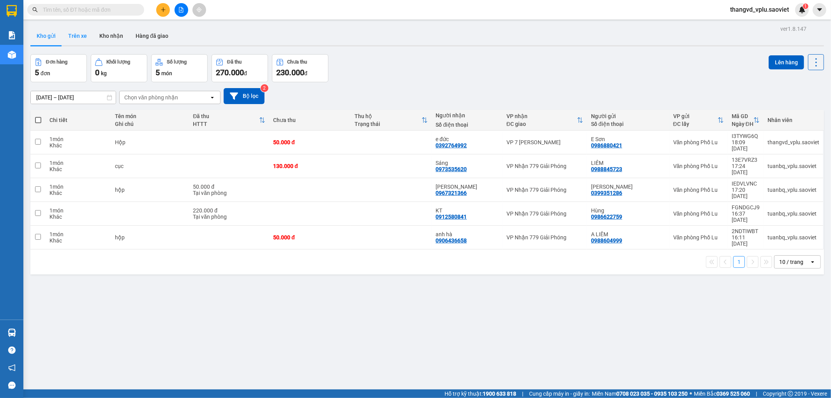
click at [82, 34] on button "Trên xe" at bounding box center [77, 35] width 31 height 19
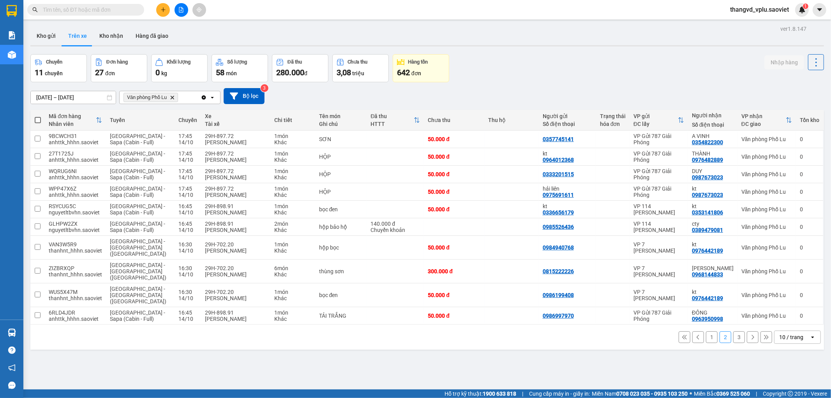
click at [72, 5] on input "text" at bounding box center [89, 9] width 92 height 9
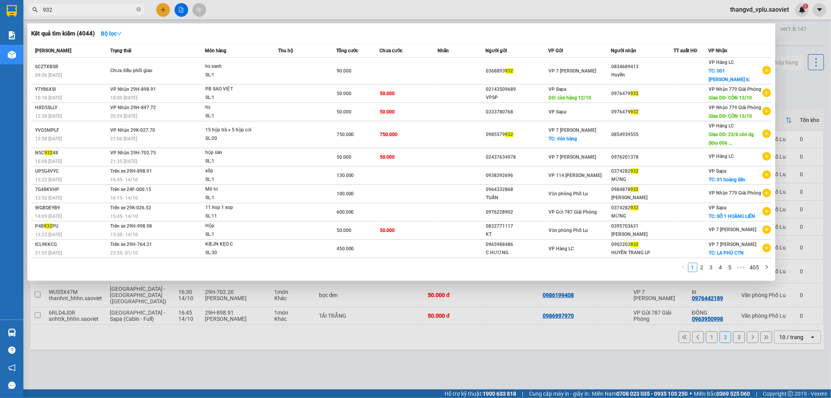
type input "932"
click at [196, 345] on div at bounding box center [415, 199] width 831 height 398
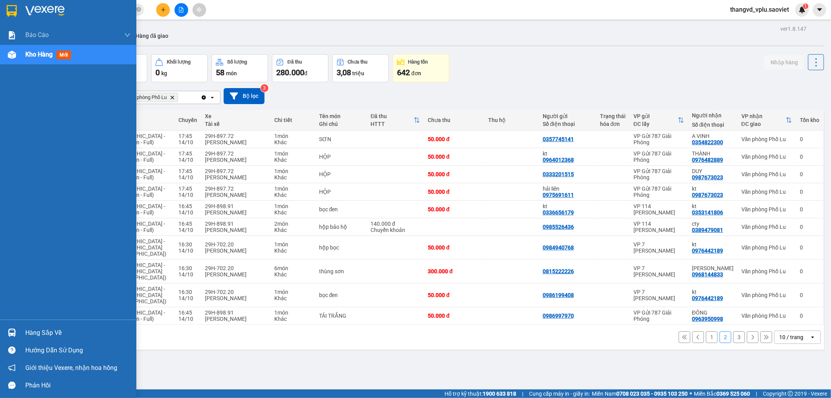
click at [43, 23] on div at bounding box center [68, 12] width 136 height 25
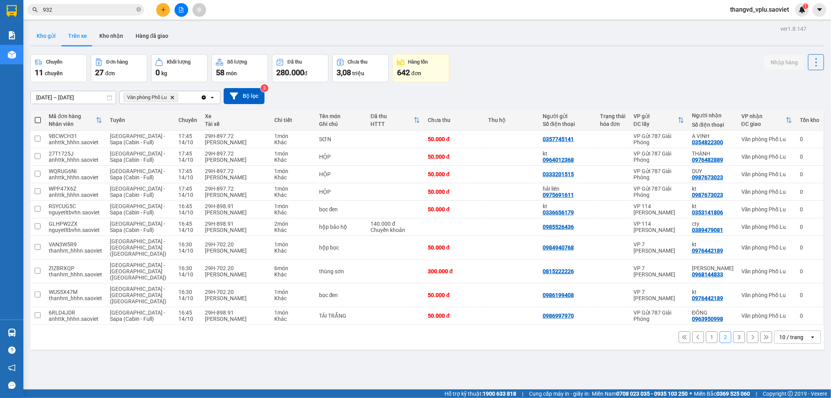
click at [41, 37] on button "Kho gửi" at bounding box center [46, 35] width 32 height 19
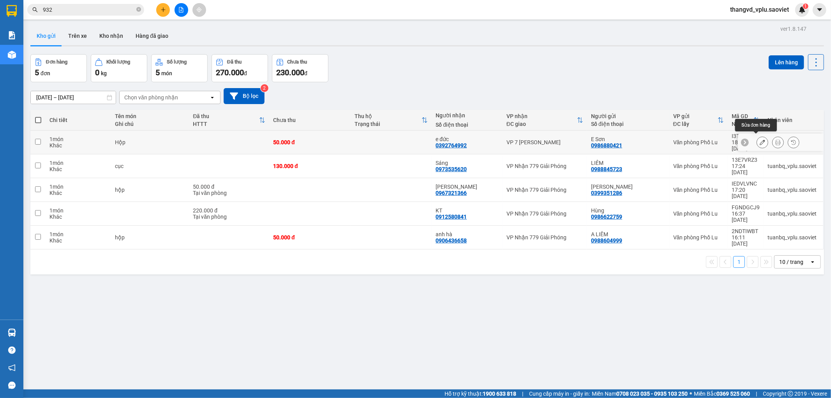
click at [760, 139] on icon at bounding box center [762, 141] width 5 height 5
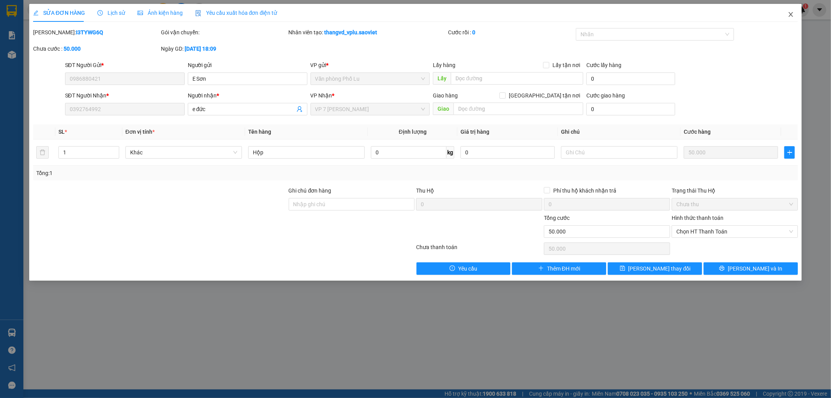
type input "0986880421"
type input "E Sơn"
type input "0392764992"
type input "e đức"
type input "0"
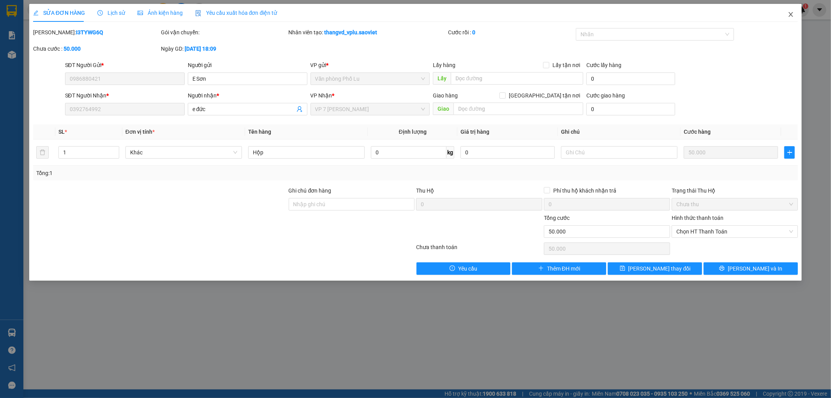
type input "50.000"
click at [791, 13] on icon "close" at bounding box center [791, 14] width 6 height 6
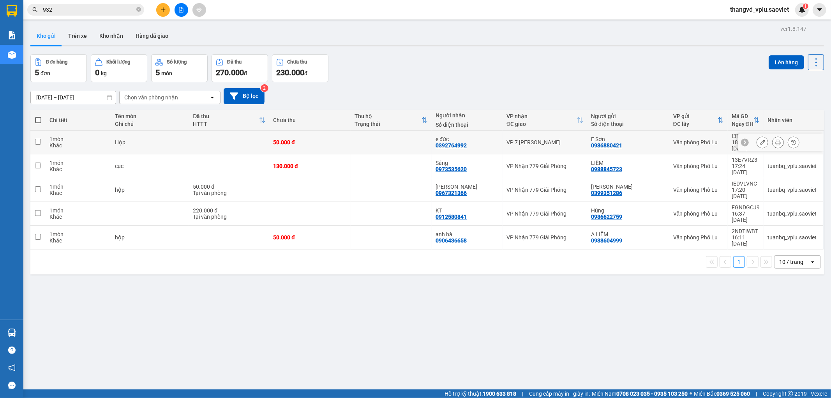
click at [773, 138] on button at bounding box center [778, 143] width 11 height 14
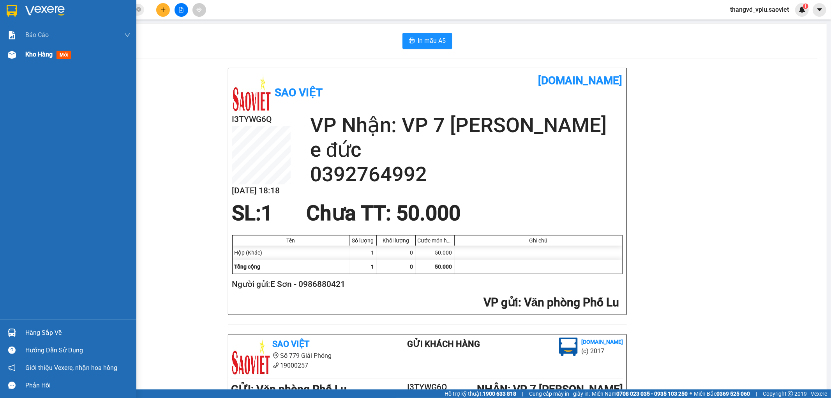
click at [14, 53] on img at bounding box center [12, 55] width 8 height 8
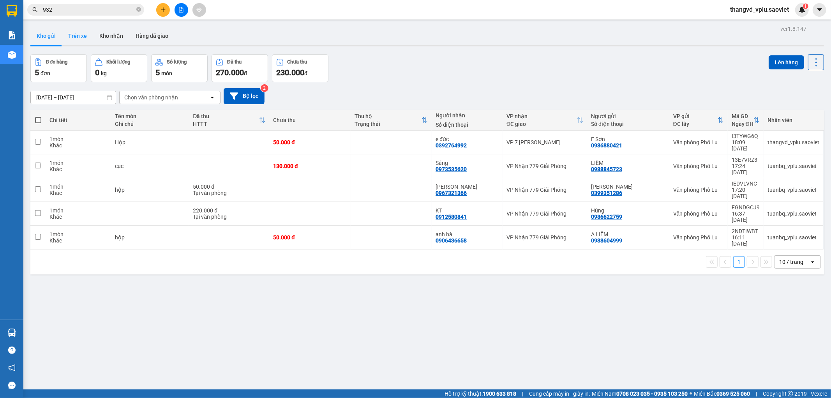
click at [83, 36] on button "Trên xe" at bounding box center [77, 35] width 31 height 19
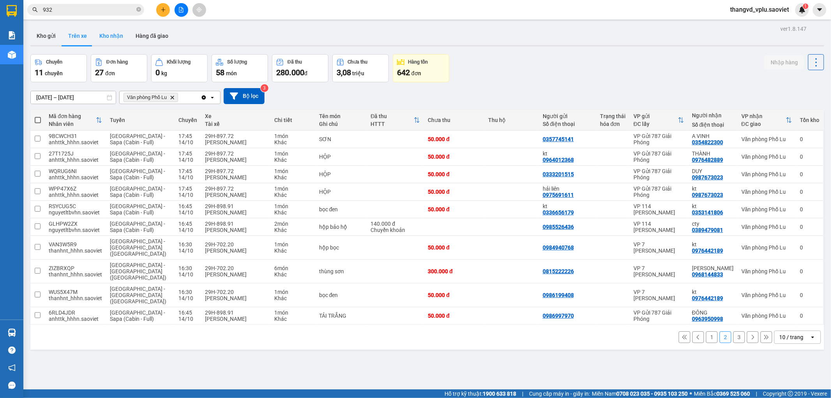
click at [113, 33] on button "Kho nhận" at bounding box center [111, 35] width 36 height 19
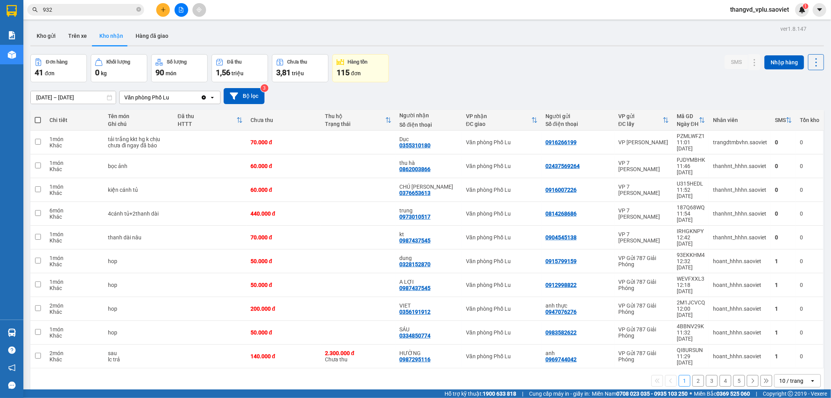
drag, startPoint x: 691, startPoint y: 317, endPoint x: 284, endPoint y: 315, distance: 406.3
click at [406, 374] on div "ver 1.8.147 Kho gửi Trên xe Kho nhận Hàng đã giao Đơn hàng 41 đơn Khối lượng 0 …" at bounding box center [427, 222] width 800 height 398
click at [168, 226] on td "thanh dài nâu" at bounding box center [138, 238] width 69 height 24
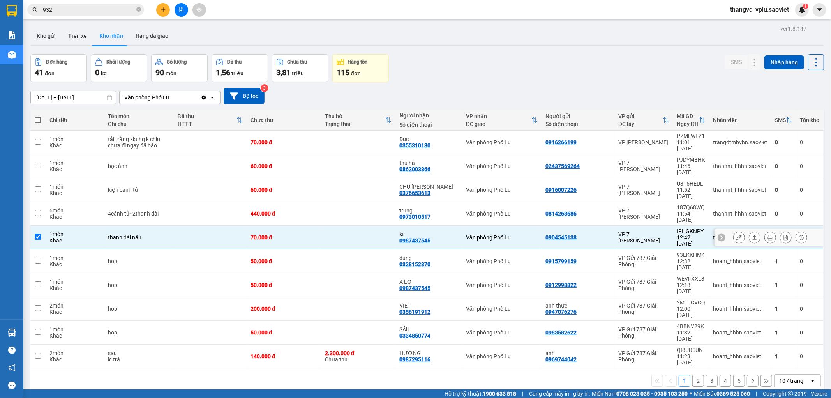
checkbox input "true"
click at [168, 202] on td "4cánh tủ+2thanh dài" at bounding box center [138, 214] width 69 height 24
checkbox input "true"
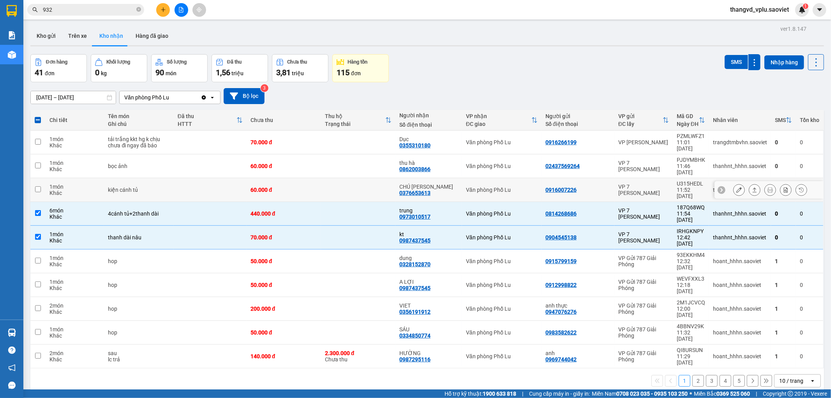
click at [169, 187] on div "kiện cánh tủ" at bounding box center [139, 190] width 62 height 6
checkbox input "true"
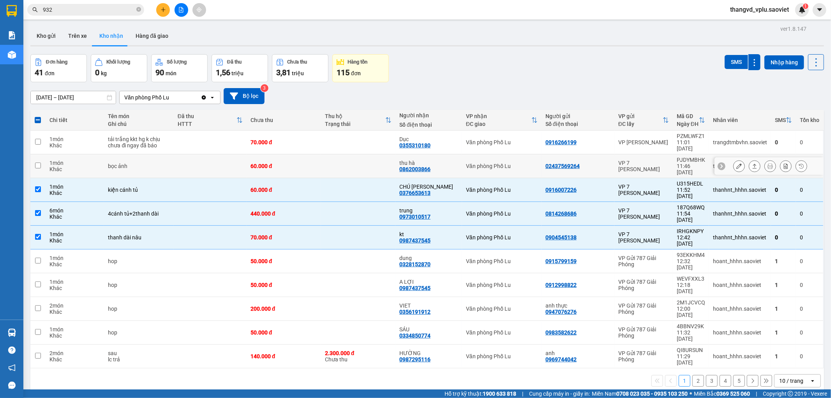
click at [170, 156] on td "bọc ảnh" at bounding box center [138, 166] width 69 height 24
checkbox input "true"
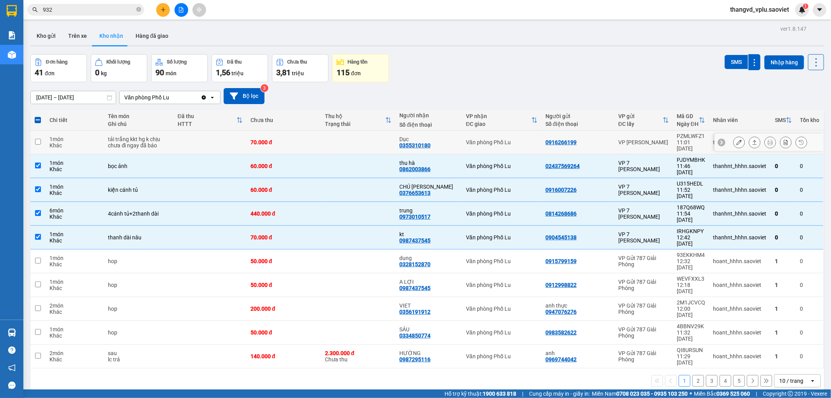
click at [172, 139] on td "tải trắng kkt hg k chịu chưa đi ngay đã báo" at bounding box center [138, 143] width 69 height 24
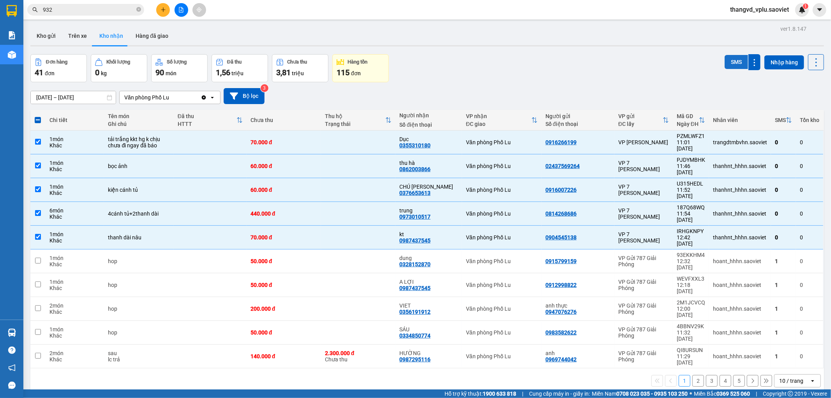
click at [731, 60] on button "SMS" at bounding box center [736, 62] width 23 height 14
click at [692, 375] on button "2" at bounding box center [698, 381] width 12 height 12
checkbox input "false"
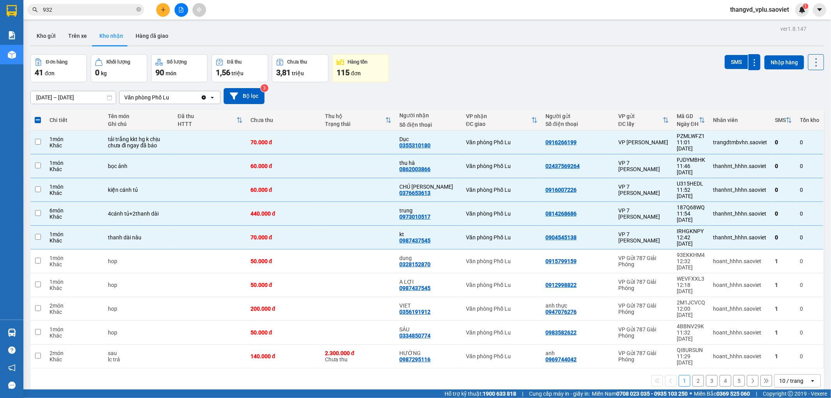
checkbox input "false"
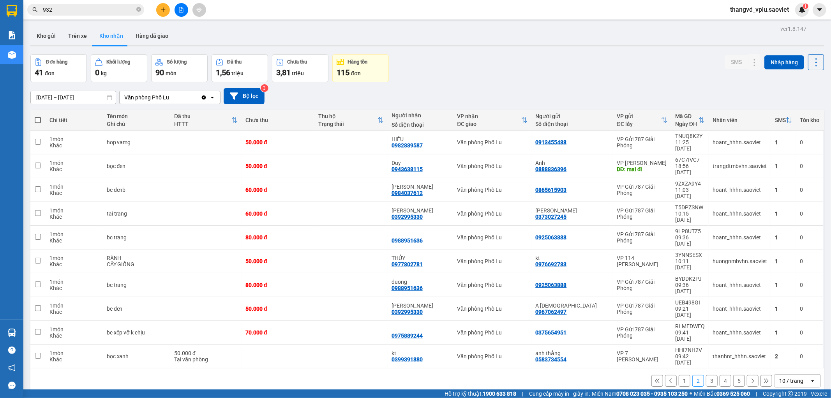
click at [706, 375] on button "3" at bounding box center [712, 381] width 12 height 12
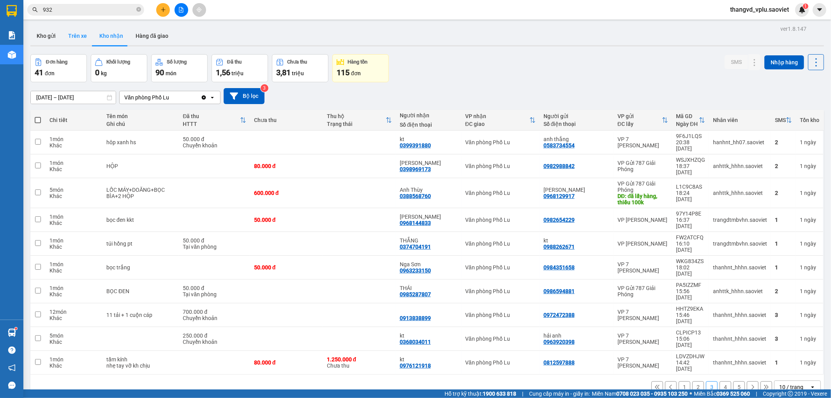
click at [79, 37] on button "Trên xe" at bounding box center [77, 35] width 31 height 19
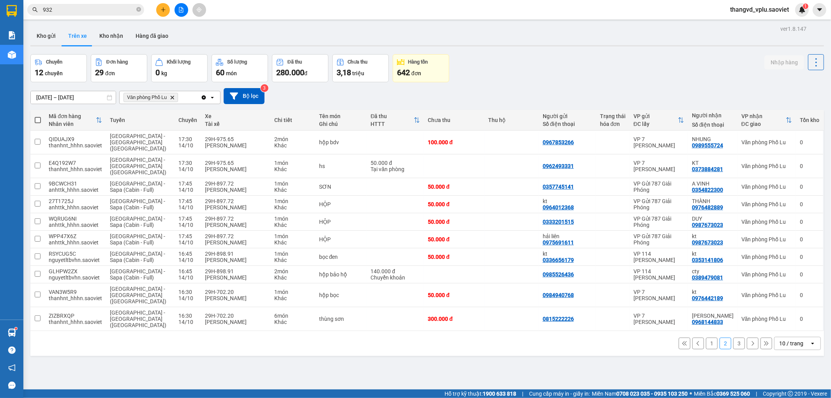
click at [733, 337] on button "3" at bounding box center [739, 343] width 12 height 12
